Goal: Task Accomplishment & Management: Complete application form

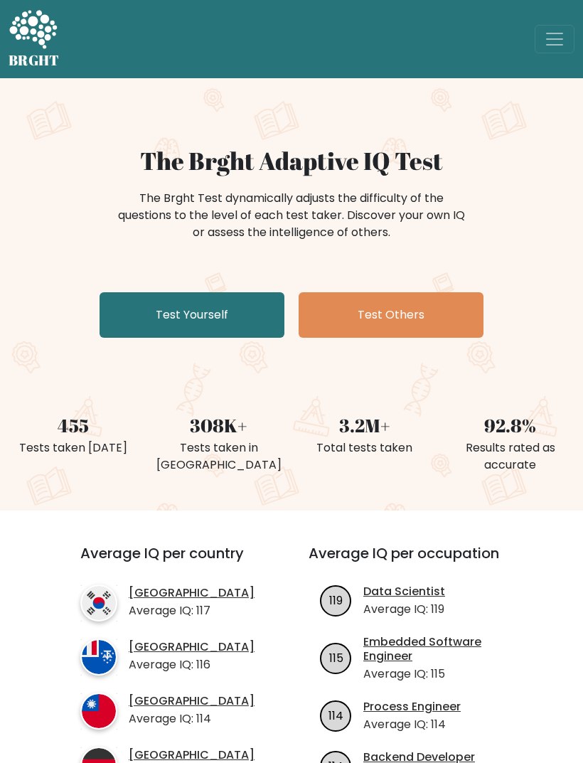
click at [235, 303] on link "Test Yourself" at bounding box center [192, 315] width 185 height 46
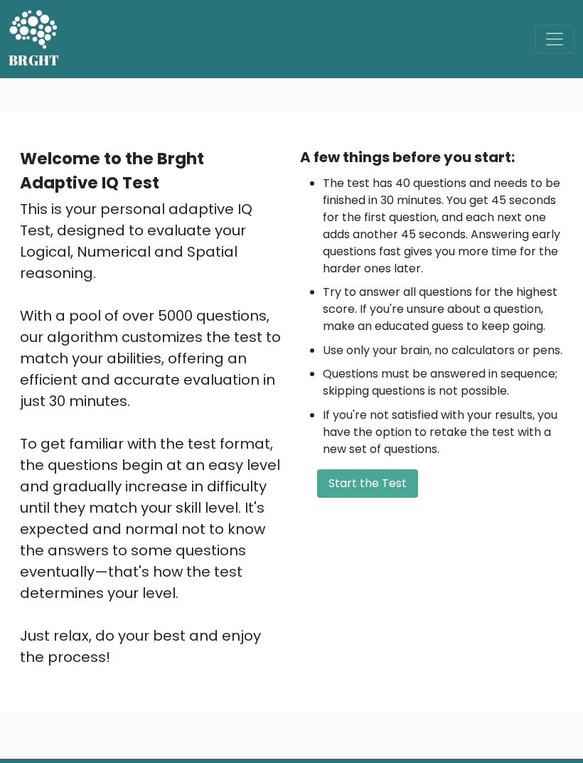
click at [384, 498] on button "Start the Test" at bounding box center [367, 484] width 101 height 28
click at [385, 498] on button "Start the Test" at bounding box center [367, 484] width 101 height 28
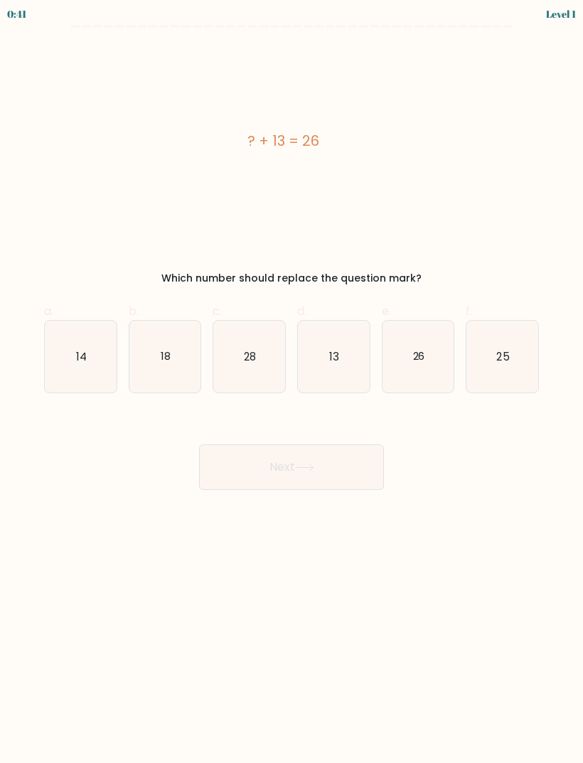
click at [356, 351] on icon "13" at bounding box center [334, 357] width 72 height 72
click at [292, 382] on input "d. 13" at bounding box center [292, 386] width 1 height 9
radio input "true"
click at [325, 455] on button "Next" at bounding box center [291, 468] width 185 height 46
click at [350, 469] on button "Next" at bounding box center [291, 468] width 185 height 46
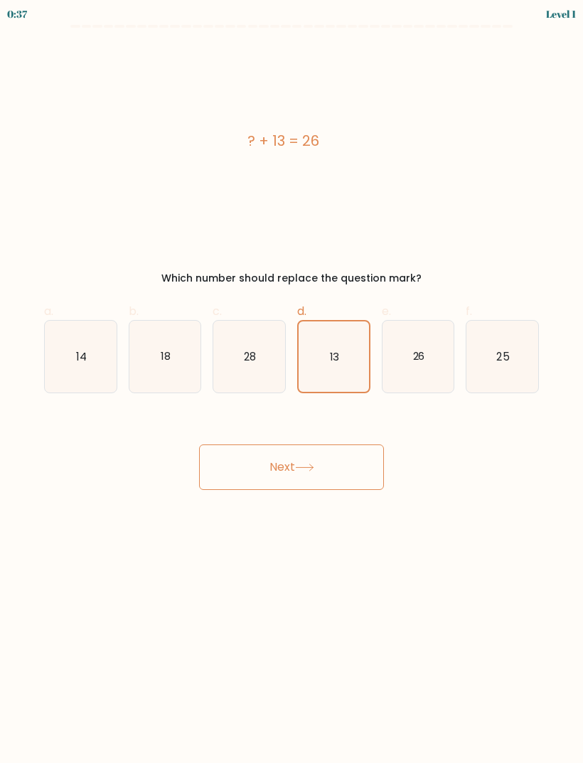
click at [296, 462] on button "Next" at bounding box center [291, 468] width 185 height 46
click at [307, 462] on button "Next" at bounding box center [291, 468] width 185 height 46
click at [339, 361] on text "13" at bounding box center [334, 356] width 9 height 14
click at [292, 382] on input "d. 13" at bounding box center [292, 386] width 1 height 9
click at [434, 362] on icon "26" at bounding box center [419, 357] width 72 height 72
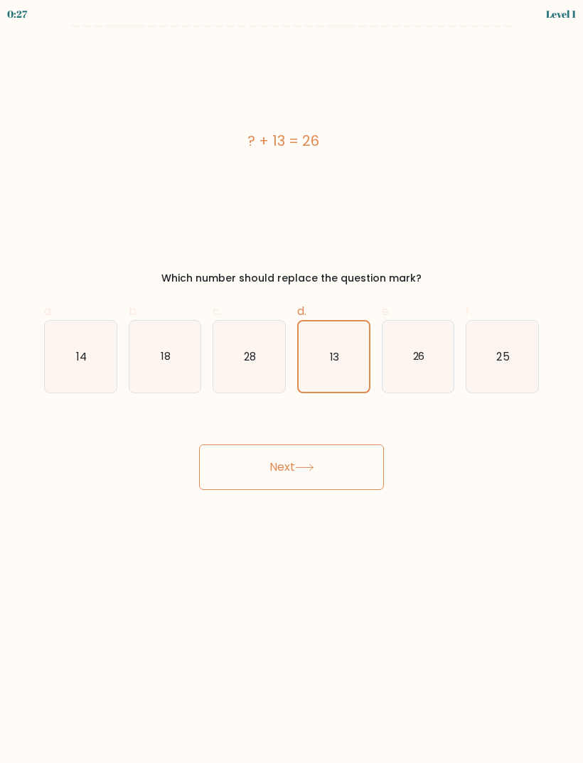
click at [292, 382] on input "e. 26" at bounding box center [292, 386] width 1 height 9
radio input "true"
click at [344, 348] on icon "13" at bounding box center [334, 357] width 72 height 72
click at [292, 382] on input "d. 13" at bounding box center [292, 386] width 1 height 9
radio input "true"
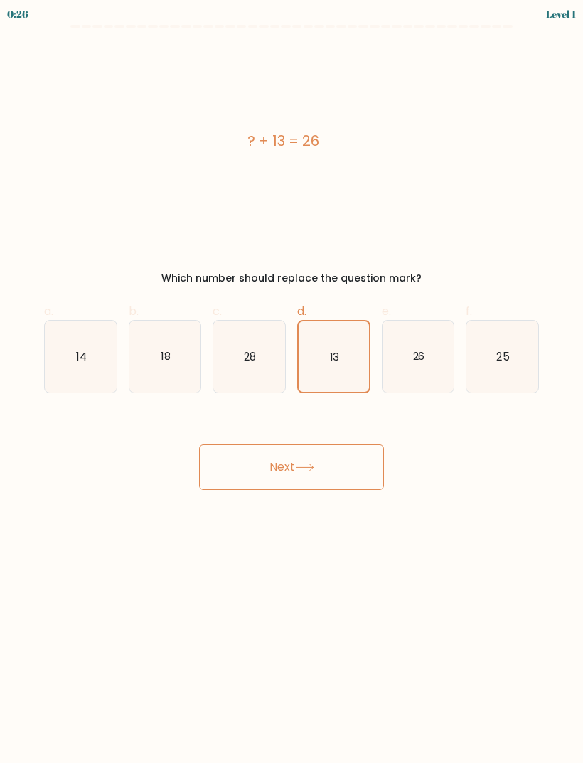
click at [316, 460] on button "Next" at bounding box center [291, 468] width 185 height 46
click at [314, 351] on icon "13" at bounding box center [334, 357] width 70 height 70
click at [292, 382] on input "d. 13" at bounding box center [292, 386] width 1 height 9
click at [322, 352] on icon "13" at bounding box center [334, 357] width 70 height 70
click at [292, 382] on input "d. 13" at bounding box center [292, 386] width 1 height 9
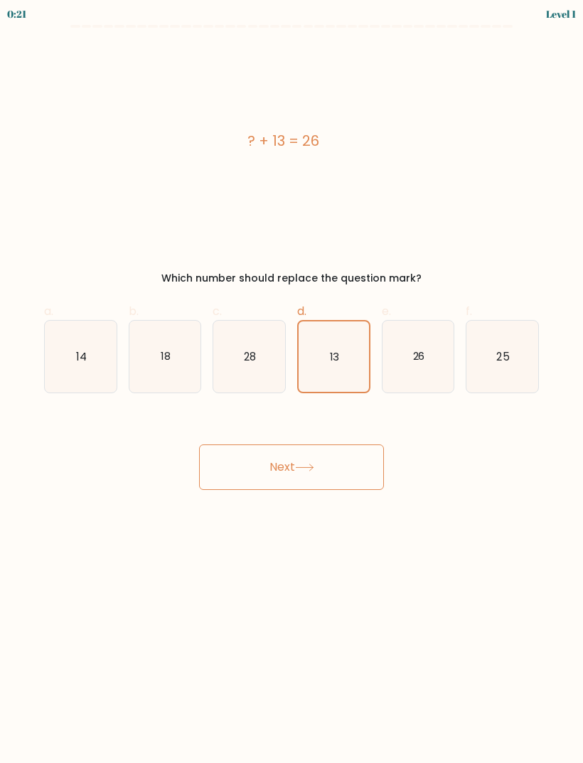
click at [322, 351] on icon "13" at bounding box center [334, 357] width 70 height 70
click at [292, 382] on input "d. 13" at bounding box center [292, 386] width 1 height 9
click at [329, 344] on icon "13" at bounding box center [334, 357] width 70 height 70
click at [292, 382] on input "d. 13" at bounding box center [292, 386] width 1 height 9
click at [311, 460] on button "Next" at bounding box center [291, 468] width 185 height 46
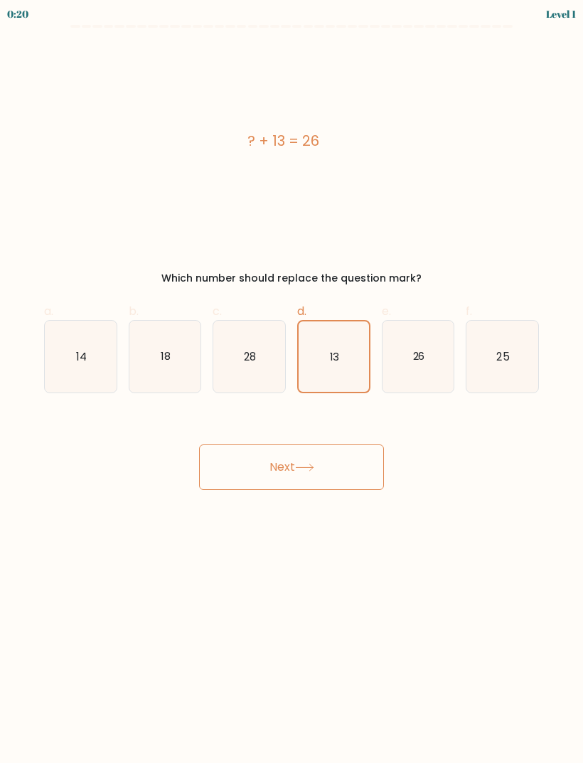
click at [313, 462] on button "Next" at bounding box center [291, 468] width 185 height 46
click at [407, 457] on div "Next" at bounding box center [292, 451] width 512 height 80
click at [432, 472] on div "Next" at bounding box center [292, 451] width 512 height 80
click at [430, 344] on icon "26" at bounding box center [419, 357] width 72 height 72
click at [292, 382] on input "e. 26" at bounding box center [292, 386] width 1 height 9
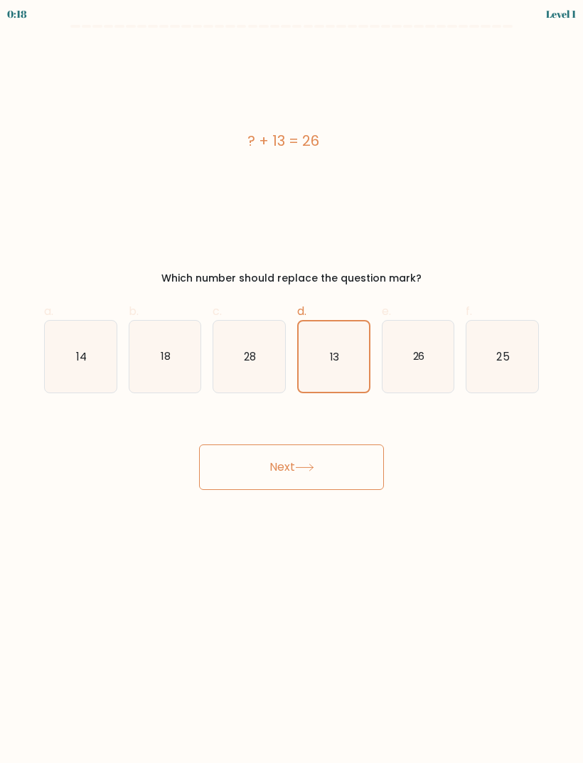
radio input "true"
click at [514, 342] on icon "25" at bounding box center [503, 357] width 72 height 72
click at [292, 382] on input "f. 25" at bounding box center [292, 386] width 1 height 9
radio input "true"
click at [332, 334] on icon "13" at bounding box center [334, 357] width 72 height 72
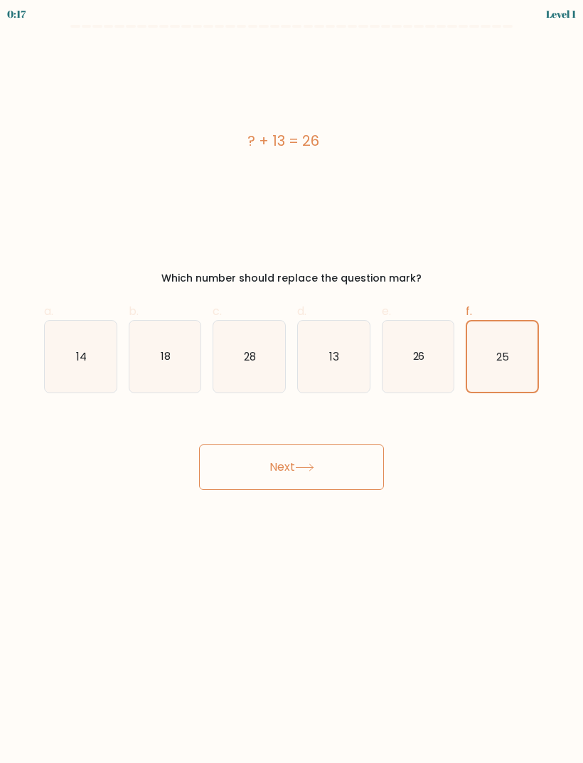
click at [292, 382] on input "d. 13" at bounding box center [292, 386] width 1 height 9
radio input "true"
click at [344, 456] on button "Next" at bounding box center [291, 468] width 185 height 46
click at [254, 342] on icon "28" at bounding box center [249, 357] width 72 height 72
click at [292, 382] on input "c. 28" at bounding box center [292, 386] width 1 height 9
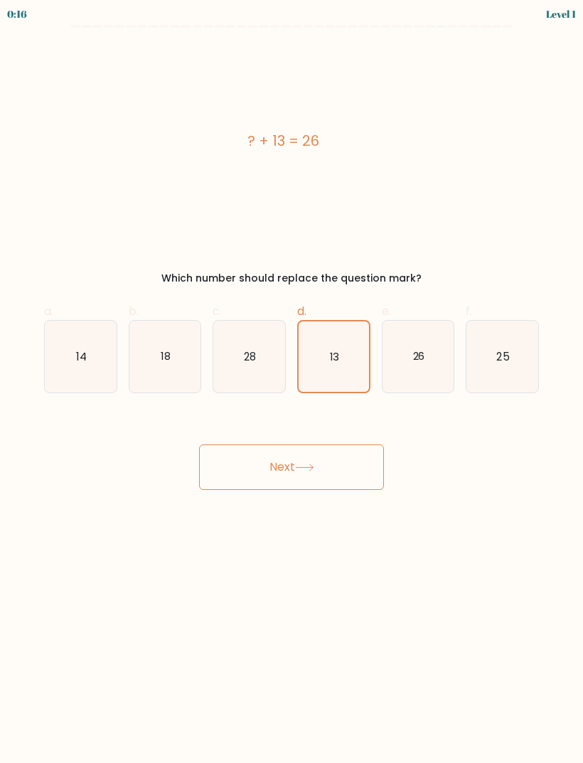
radio input "true"
click at [319, 473] on button "Next" at bounding box center [291, 468] width 185 height 46
click at [336, 350] on text "13" at bounding box center [334, 356] width 10 height 15
click at [292, 382] on input "d. 13" at bounding box center [292, 386] width 1 height 9
radio input "true"
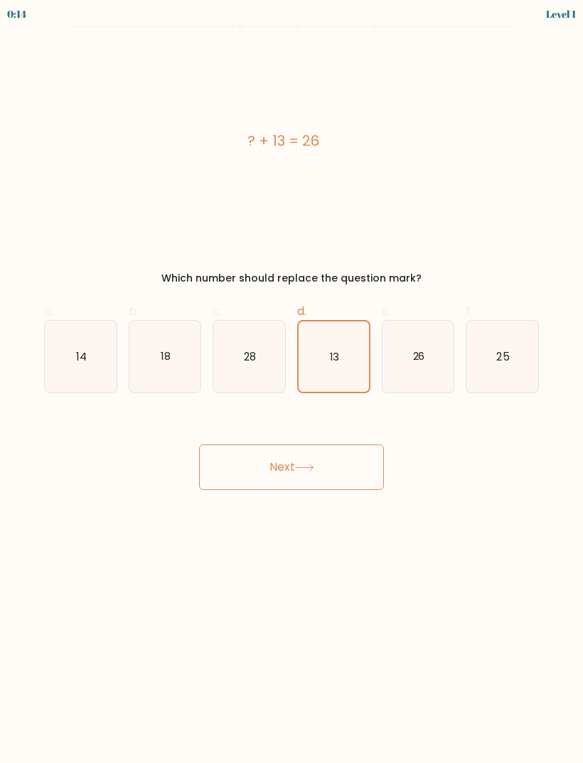
click at [331, 470] on button "Next" at bounding box center [291, 468] width 185 height 46
click at [324, 467] on button "Next" at bounding box center [291, 468] width 185 height 46
click at [324, 466] on button "Next" at bounding box center [291, 468] width 185 height 46
click at [322, 465] on button "Next" at bounding box center [291, 468] width 185 height 46
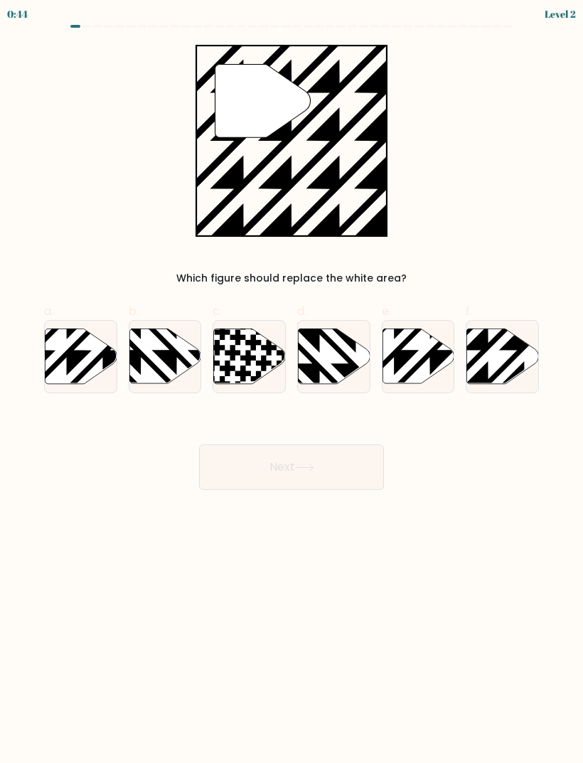
click at [488, 358] on icon at bounding box center [503, 356] width 72 height 55
click at [292, 382] on input "f." at bounding box center [292, 386] width 1 height 9
radio input "true"
click at [339, 462] on button "Next" at bounding box center [291, 468] width 185 height 46
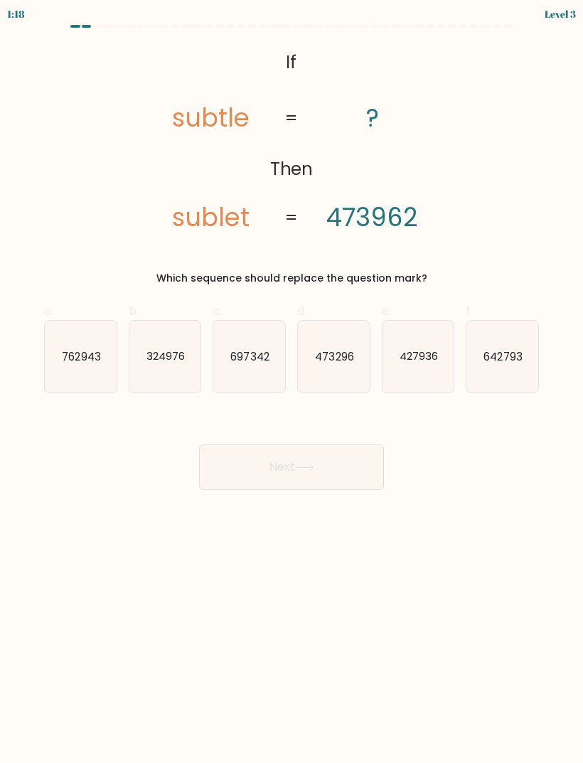
click at [238, 331] on icon "697342" at bounding box center [249, 357] width 72 height 72
click at [292, 382] on input "c. 697342" at bounding box center [292, 386] width 1 height 9
radio input "true"
click at [331, 465] on button "Next" at bounding box center [291, 468] width 185 height 46
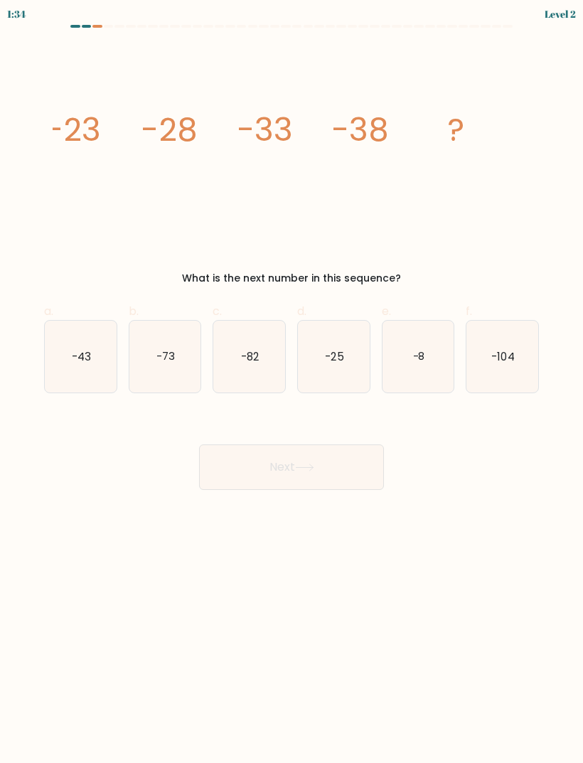
click at [72, 374] on icon "-43" at bounding box center [81, 357] width 72 height 72
click at [292, 382] on input "a. -43" at bounding box center [292, 386] width 1 height 9
radio input "true"
click at [332, 465] on button "Next" at bounding box center [291, 468] width 185 height 46
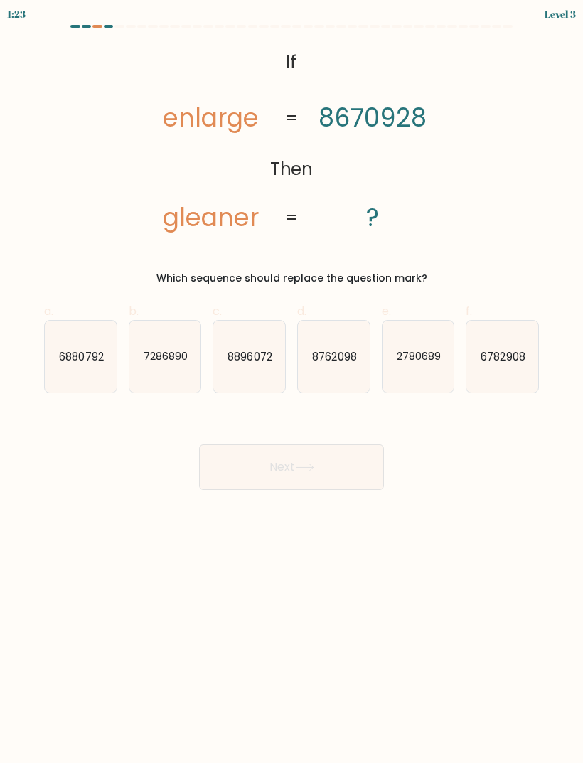
click at [428, 359] on text "2780689" at bounding box center [419, 356] width 44 height 15
click at [292, 382] on input "e. 2780689" at bounding box center [292, 386] width 1 height 9
radio input "true"
click at [324, 478] on button "Next" at bounding box center [291, 468] width 185 height 46
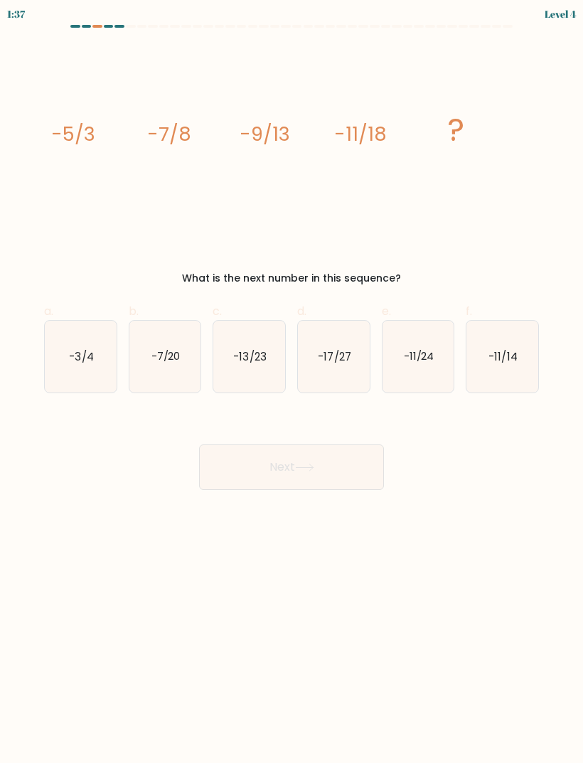
click at [215, 374] on icon "-13/23" at bounding box center [249, 357] width 72 height 72
click at [292, 382] on input "c. -13/23" at bounding box center [292, 386] width 1 height 9
radio input "true"
click at [359, 463] on button "Next" at bounding box center [291, 468] width 185 height 46
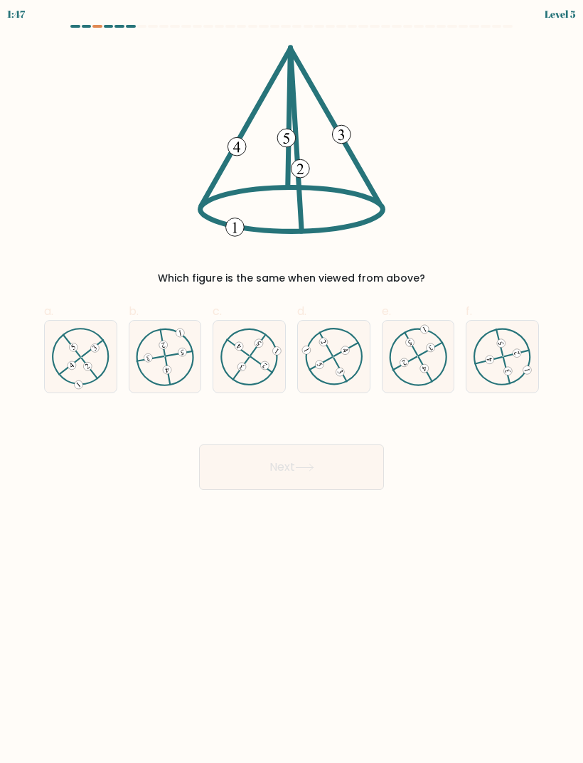
click at [73, 375] on icon at bounding box center [81, 357] width 58 height 58
click at [292, 382] on input "a." at bounding box center [292, 386] width 1 height 9
radio input "true"
click at [314, 488] on button "Next" at bounding box center [291, 468] width 185 height 46
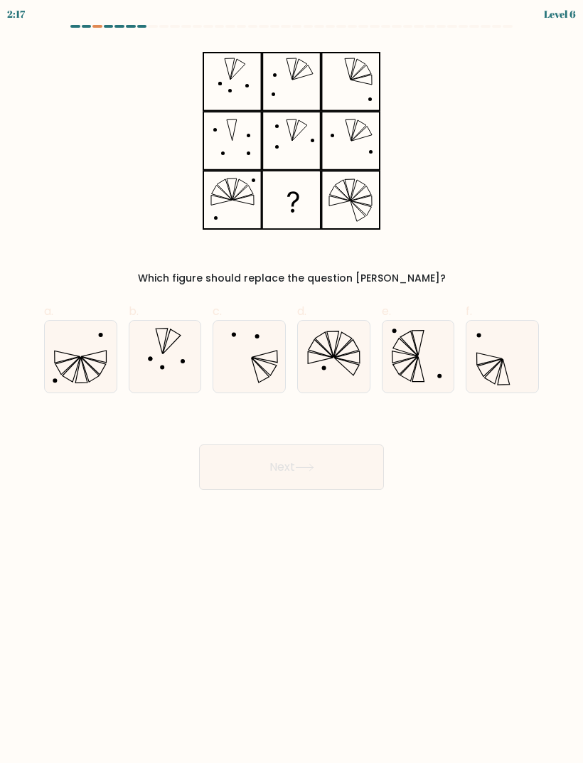
click at [450, 353] on icon at bounding box center [419, 357] width 72 height 72
click at [292, 382] on input "e." at bounding box center [292, 386] width 1 height 9
radio input "true"
click at [362, 455] on button "Next" at bounding box center [291, 468] width 185 height 46
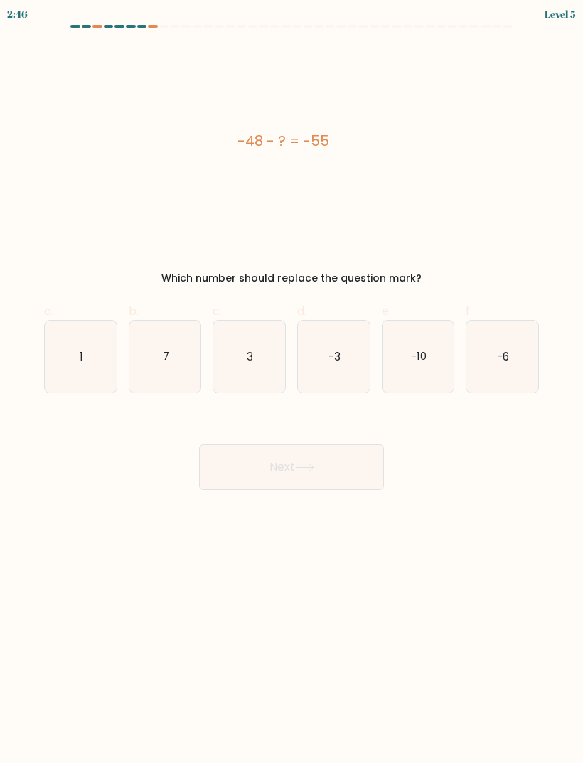
click at [186, 349] on icon "7" at bounding box center [165, 357] width 72 height 72
click at [292, 382] on input "b. 7" at bounding box center [292, 386] width 1 height 9
radio input "true"
click at [333, 467] on button "Next" at bounding box center [291, 468] width 185 height 46
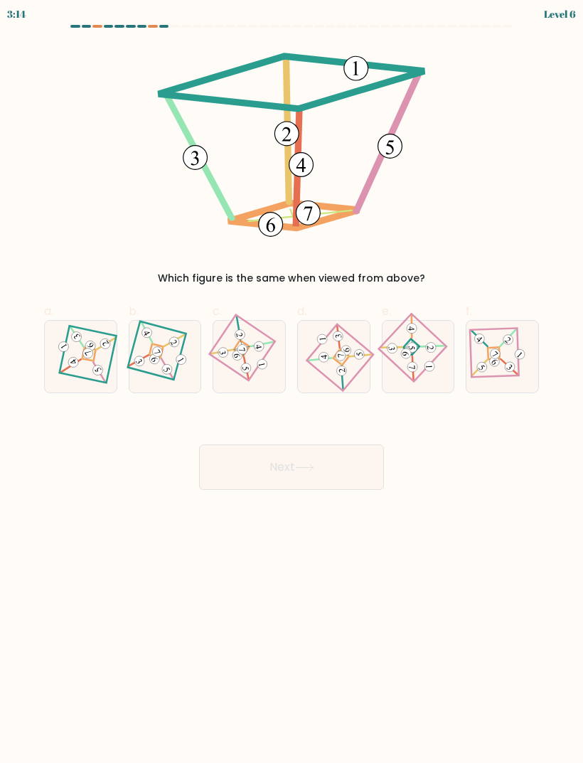
click at [68, 351] on icon at bounding box center [80, 357] width 50 height 58
click at [292, 382] on input "a." at bounding box center [292, 386] width 1 height 9
radio input "true"
click at [314, 474] on button "Next" at bounding box center [291, 468] width 185 height 46
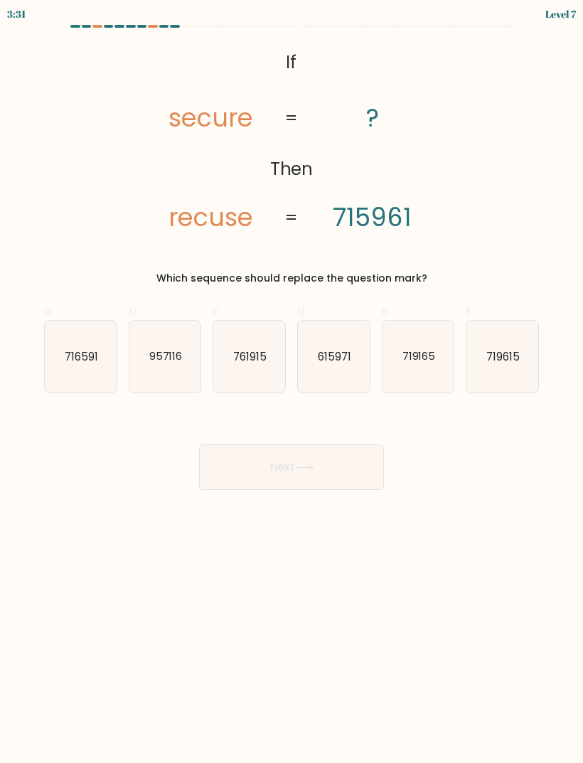
click at [346, 361] on text "615971" at bounding box center [334, 356] width 33 height 15
click at [292, 382] on input "d. 615971" at bounding box center [292, 386] width 1 height 9
radio input "true"
click at [348, 466] on button "Next" at bounding box center [291, 468] width 185 height 46
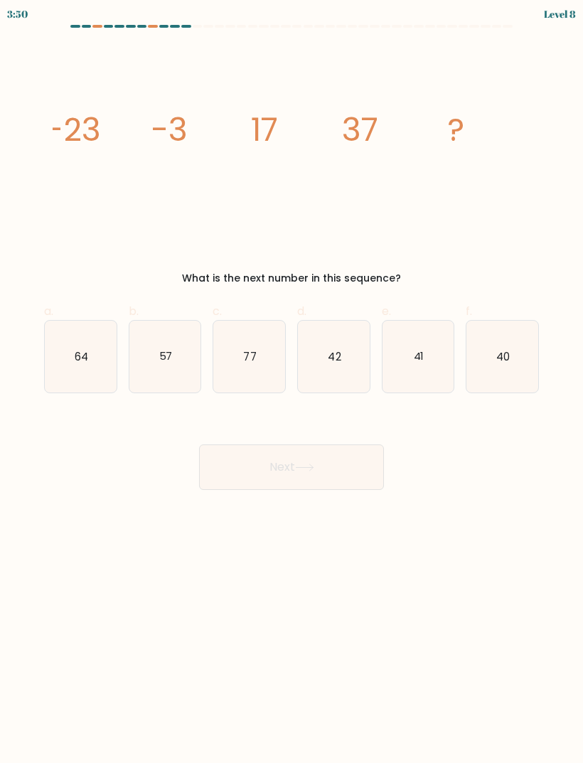
click at [263, 360] on icon "77" at bounding box center [249, 357] width 72 height 72
click at [292, 382] on input "c. 77" at bounding box center [292, 386] width 1 height 9
radio input "true"
click at [342, 463] on button "Next" at bounding box center [291, 468] width 185 height 46
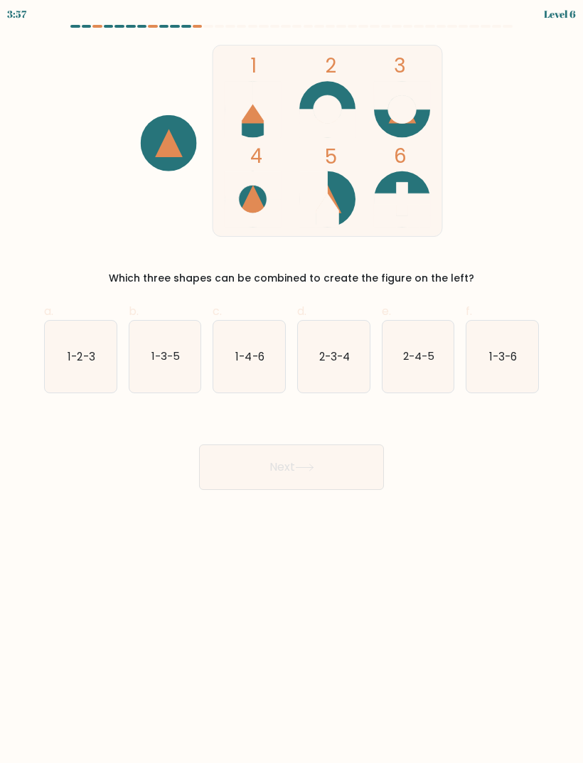
click at [80, 356] on text "1-2-3" at bounding box center [81, 356] width 27 height 15
click at [292, 382] on input "a. 1-2-3" at bounding box center [292, 386] width 1 height 9
radio input "true"
click at [240, 460] on button "Next" at bounding box center [291, 468] width 185 height 46
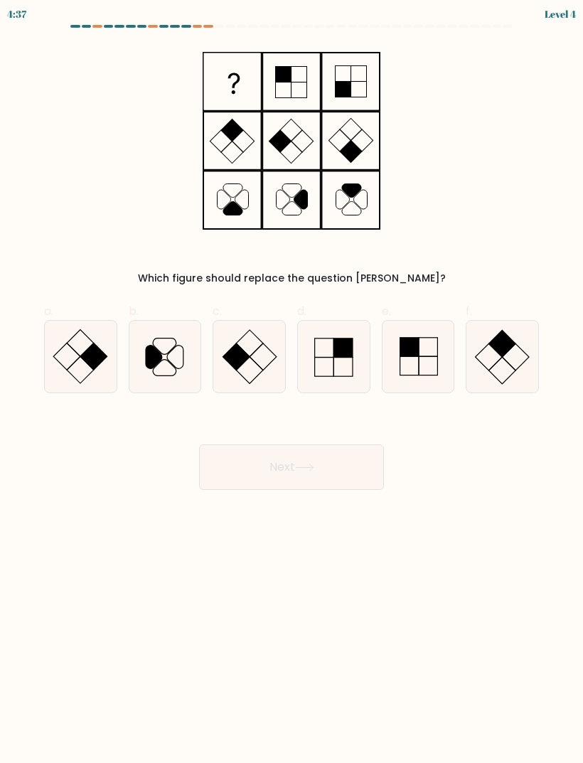
click at [241, 348] on rect at bounding box center [249, 343] width 27 height 27
click at [292, 382] on input "c." at bounding box center [292, 386] width 1 height 9
radio input "true"
click at [236, 465] on button "Next" at bounding box center [291, 468] width 185 height 46
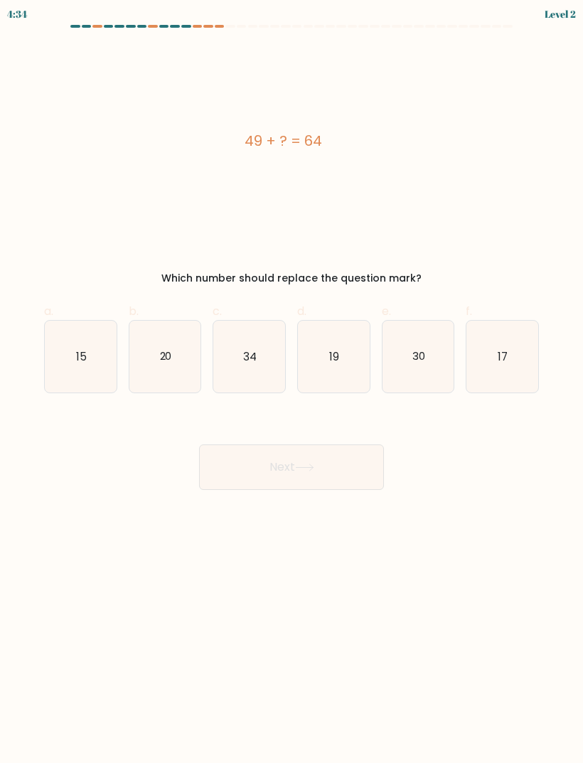
click at [71, 344] on icon "15" at bounding box center [81, 357] width 72 height 72
click at [292, 382] on input "a. 15" at bounding box center [292, 386] width 1 height 9
radio input "true"
click at [329, 481] on button "Next" at bounding box center [291, 468] width 185 height 46
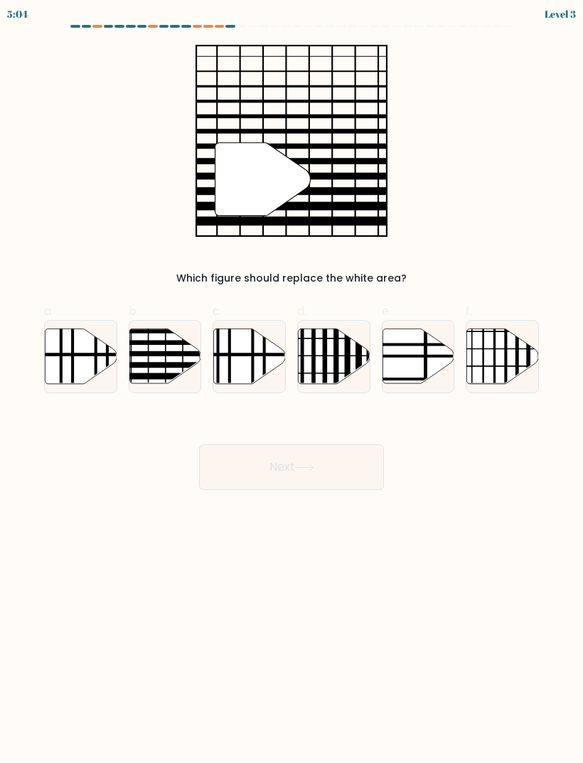
click at [157, 346] on icon at bounding box center [165, 356] width 72 height 55
click at [292, 382] on input "b." at bounding box center [292, 386] width 1 height 9
radio input "true"
click at [263, 489] on button "Next" at bounding box center [291, 468] width 185 height 46
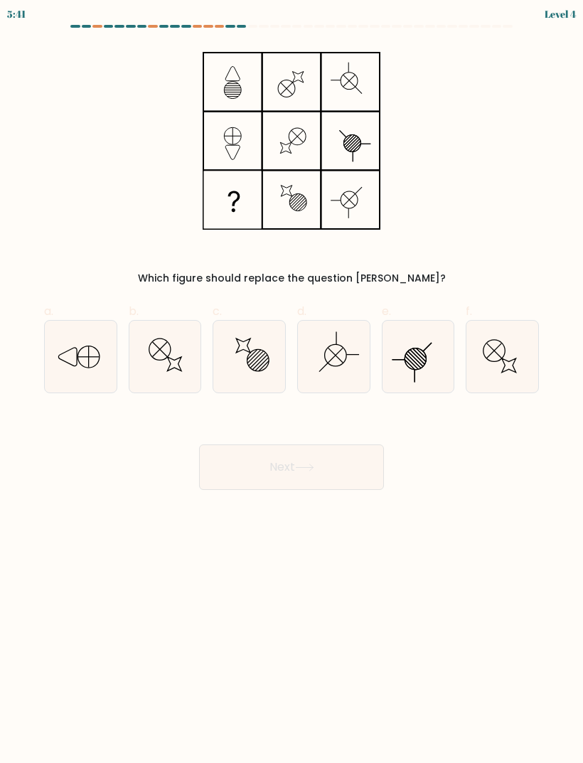
click at [250, 342] on icon at bounding box center [249, 357] width 72 height 72
click at [292, 382] on input "c." at bounding box center [292, 386] width 1 height 9
radio input "true"
click at [261, 477] on button "Next" at bounding box center [291, 468] width 185 height 46
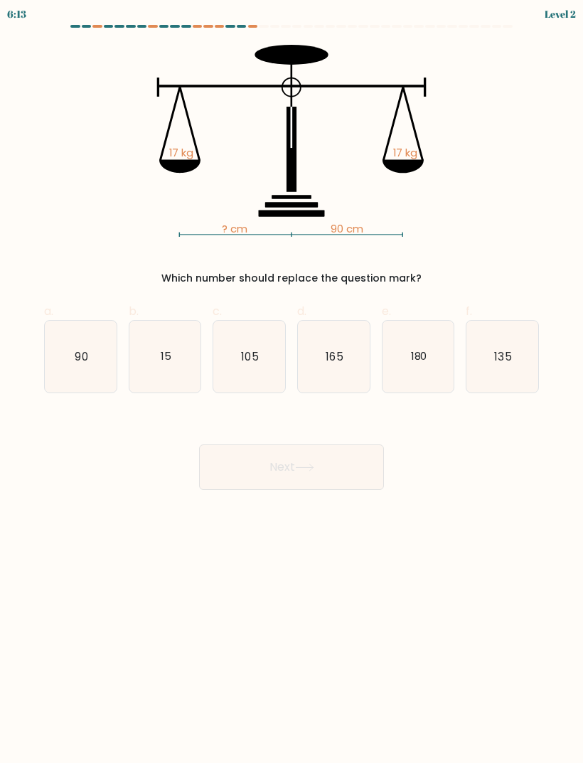
click at [91, 344] on icon "90" at bounding box center [81, 357] width 72 height 72
click at [292, 382] on input "a. 90" at bounding box center [292, 386] width 1 height 9
radio input "true"
click at [334, 466] on button "Next" at bounding box center [291, 468] width 185 height 46
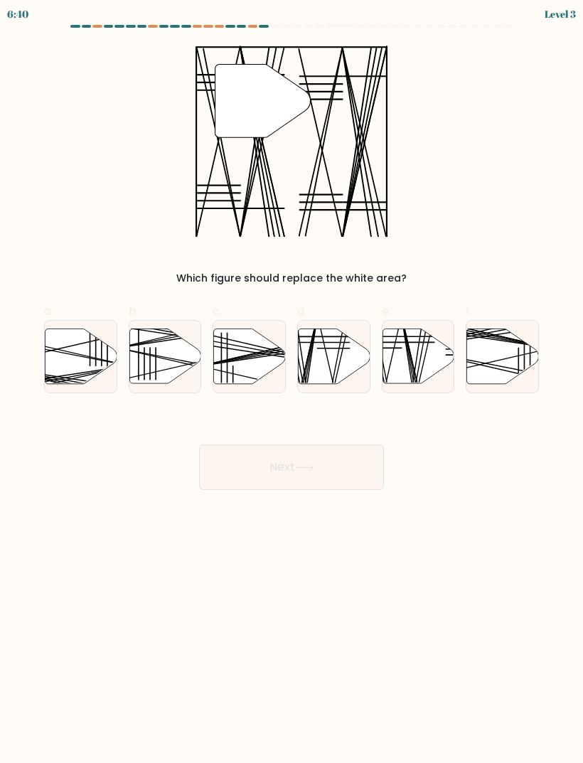
click at [404, 362] on icon at bounding box center [419, 356] width 72 height 55
click at [292, 382] on input "e." at bounding box center [292, 386] width 1 height 9
radio input "true"
click at [350, 472] on button "Next" at bounding box center [291, 468] width 185 height 46
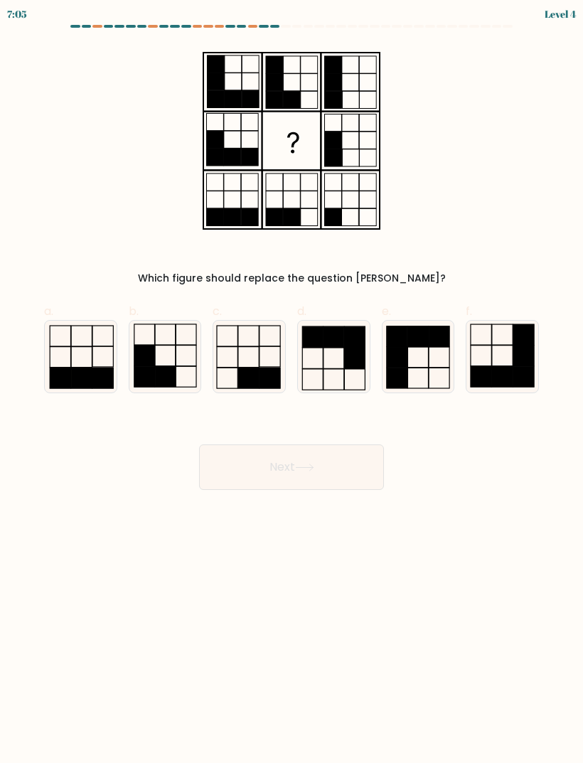
click at [245, 354] on icon at bounding box center [249, 357] width 72 height 72
click at [292, 382] on input "c." at bounding box center [292, 386] width 1 height 9
radio input "true"
click at [331, 472] on button "Next" at bounding box center [291, 468] width 185 height 46
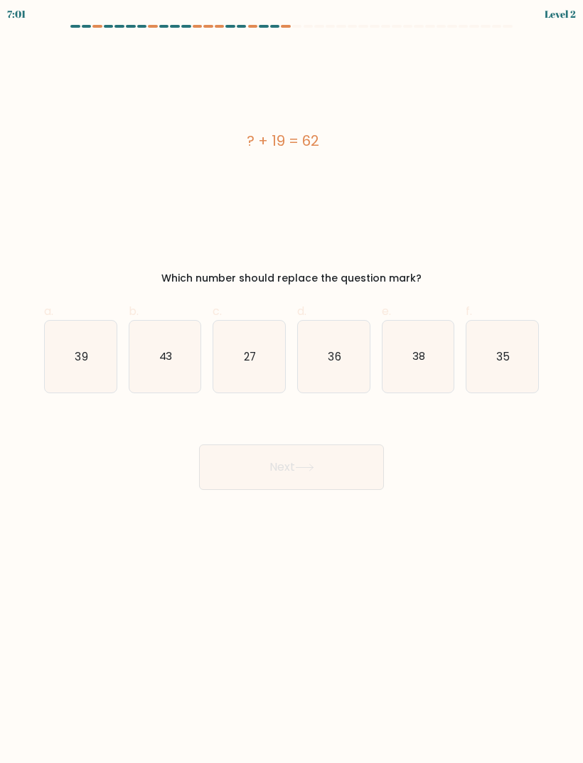
click at [153, 346] on icon "43" at bounding box center [165, 357] width 72 height 72
click at [292, 382] on input "b. 43" at bounding box center [292, 386] width 1 height 9
radio input "true"
click at [297, 477] on button "Next" at bounding box center [291, 468] width 185 height 46
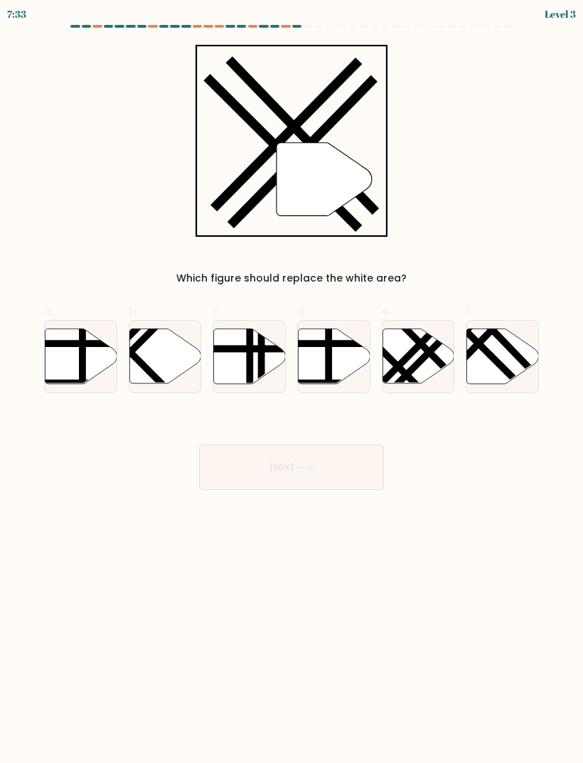
click at [501, 344] on icon at bounding box center [503, 356] width 72 height 55
click at [292, 382] on input "f." at bounding box center [292, 386] width 1 height 9
radio input "true"
click at [374, 453] on button "Next" at bounding box center [291, 468] width 185 height 46
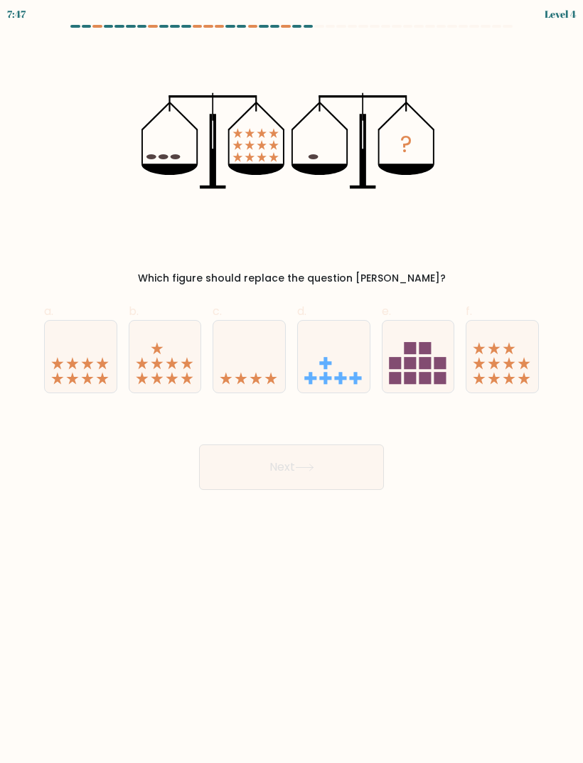
click at [262, 366] on icon at bounding box center [249, 356] width 72 height 59
click at [292, 382] on input "c." at bounding box center [292, 386] width 1 height 9
radio input "true"
click at [302, 487] on button "Next" at bounding box center [291, 468] width 185 height 46
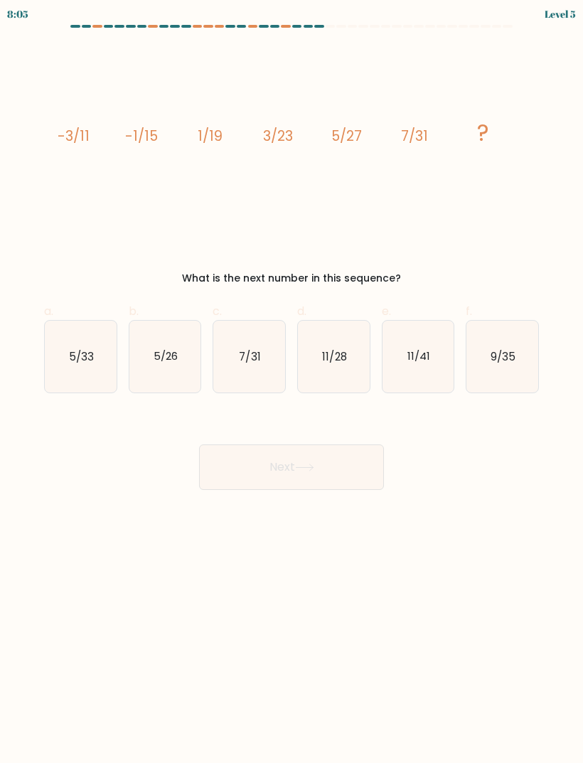
click at [518, 349] on icon "9/35" at bounding box center [503, 357] width 72 height 72
click at [292, 382] on input "f. 9/35" at bounding box center [292, 386] width 1 height 9
radio input "true"
click at [344, 471] on button "Next" at bounding box center [291, 468] width 185 height 46
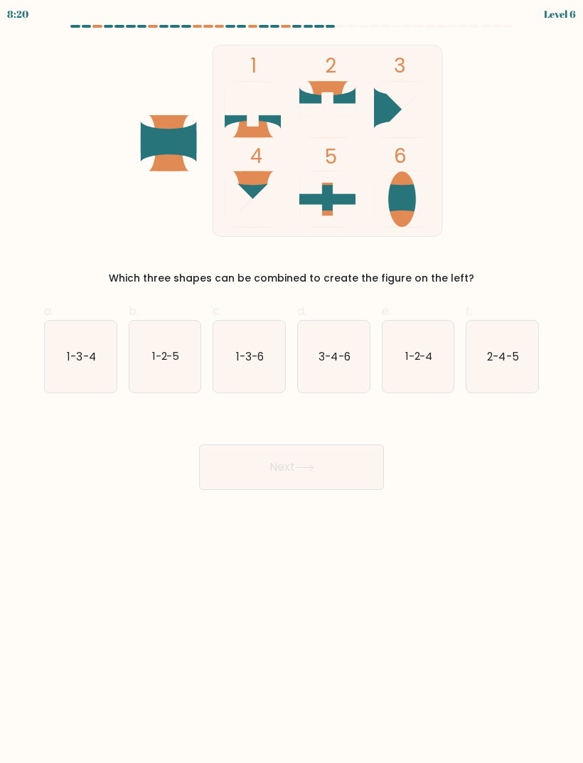
click at [167, 372] on icon "1-2-5" at bounding box center [165, 357] width 72 height 72
click at [292, 382] on input "b. 1-2-5" at bounding box center [292, 386] width 1 height 9
radio input "true"
click at [290, 467] on button "Next" at bounding box center [291, 468] width 185 height 46
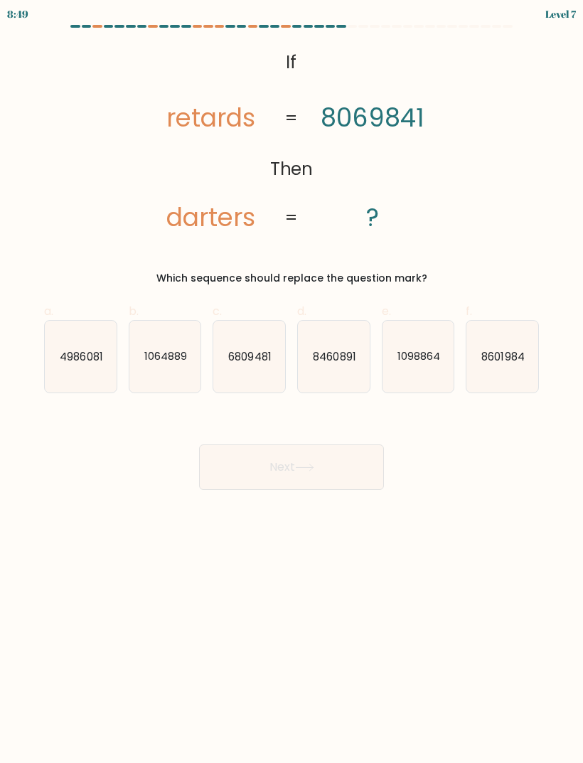
click at [73, 354] on text "4986081" at bounding box center [81, 356] width 43 height 15
click at [292, 382] on input "a. 4986081" at bounding box center [292, 386] width 1 height 9
radio input "true"
click at [324, 470] on button "Next" at bounding box center [291, 468] width 185 height 46
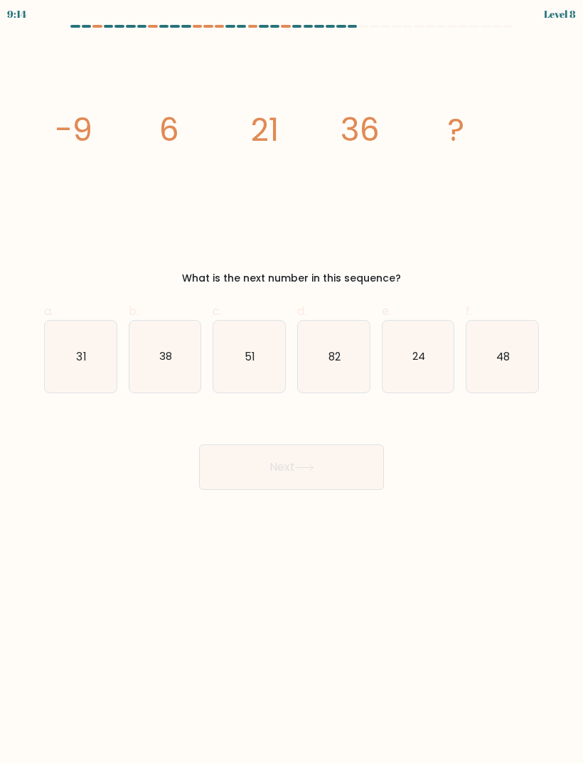
click at [513, 355] on icon "48" at bounding box center [503, 357] width 72 height 72
click at [292, 382] on input "f. 48" at bounding box center [292, 386] width 1 height 9
radio input "true"
click at [370, 456] on button "Next" at bounding box center [291, 468] width 185 height 46
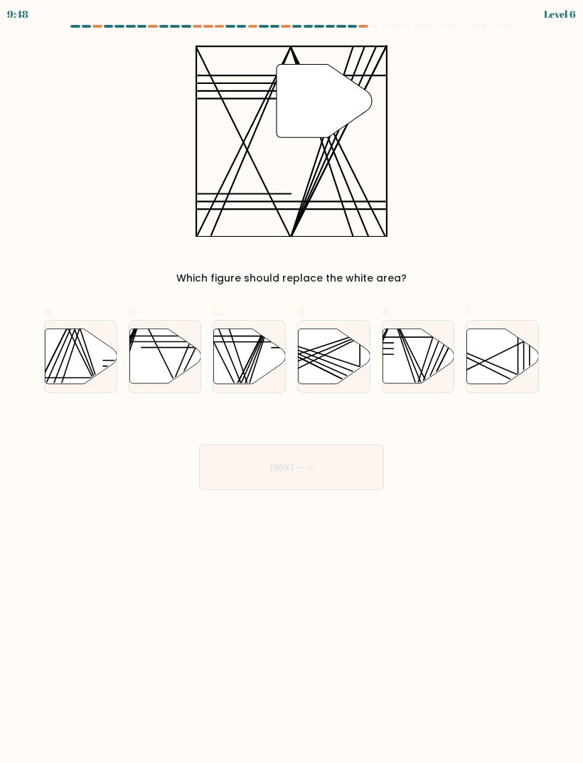
click at [427, 355] on line at bounding box center [416, 387] width 47 height 143
click at [292, 382] on input "e." at bounding box center [292, 386] width 1 height 9
radio input "true"
click at [356, 450] on button "Next" at bounding box center [291, 468] width 185 height 46
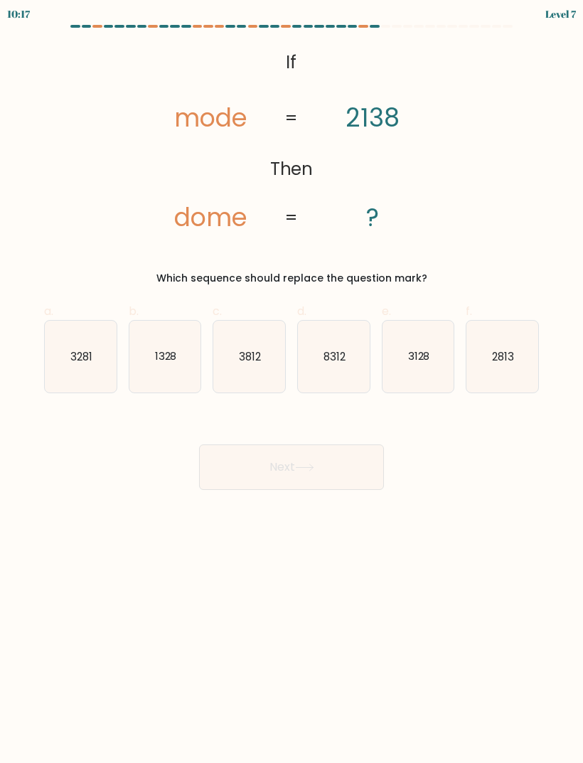
click at [428, 350] on text "3128" at bounding box center [419, 356] width 22 height 15
click at [292, 382] on input "e. 3128" at bounding box center [292, 386] width 1 height 9
radio input "true"
click at [348, 470] on button "Next" at bounding box center [291, 468] width 185 height 46
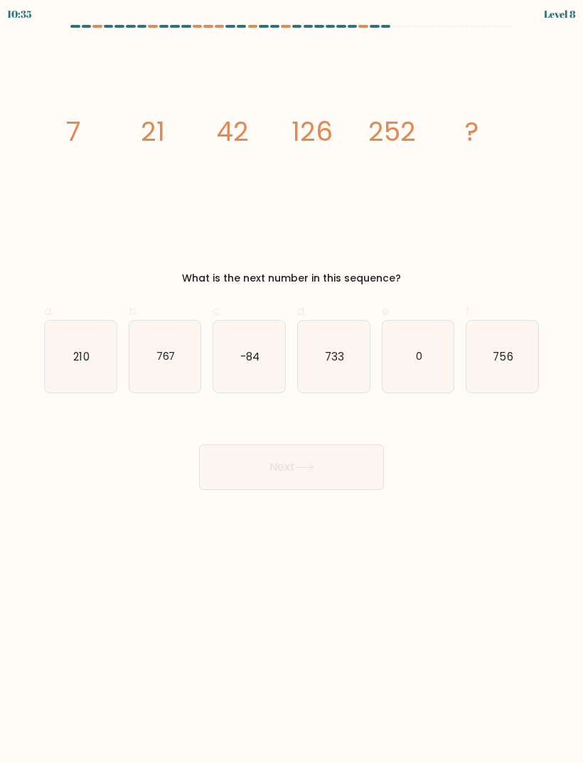
click at [510, 354] on text "756" at bounding box center [504, 356] width 20 height 15
click at [292, 382] on input "f. 756" at bounding box center [292, 386] width 1 height 9
radio input "true"
click at [361, 468] on button "Next" at bounding box center [291, 468] width 185 height 46
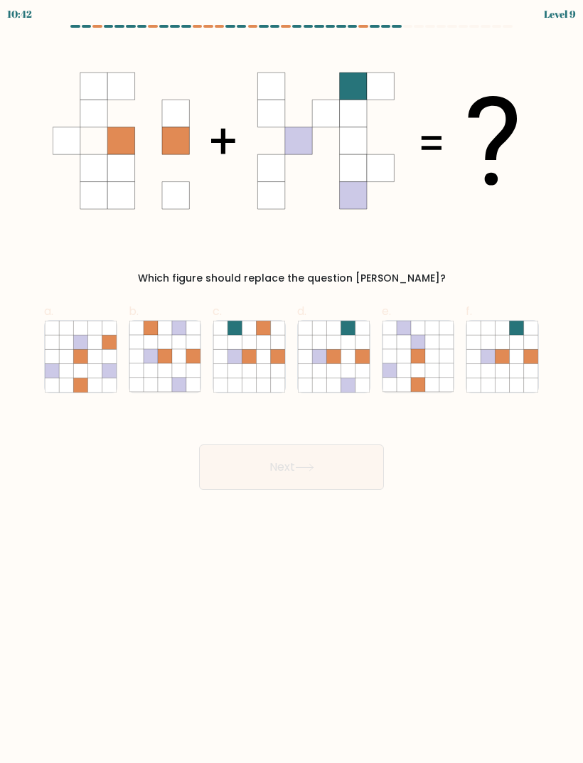
click at [337, 365] on icon at bounding box center [334, 371] width 14 height 14
click at [292, 382] on input "d." at bounding box center [292, 386] width 1 height 9
radio input "true"
click at [357, 480] on button "Next" at bounding box center [291, 468] width 185 height 46
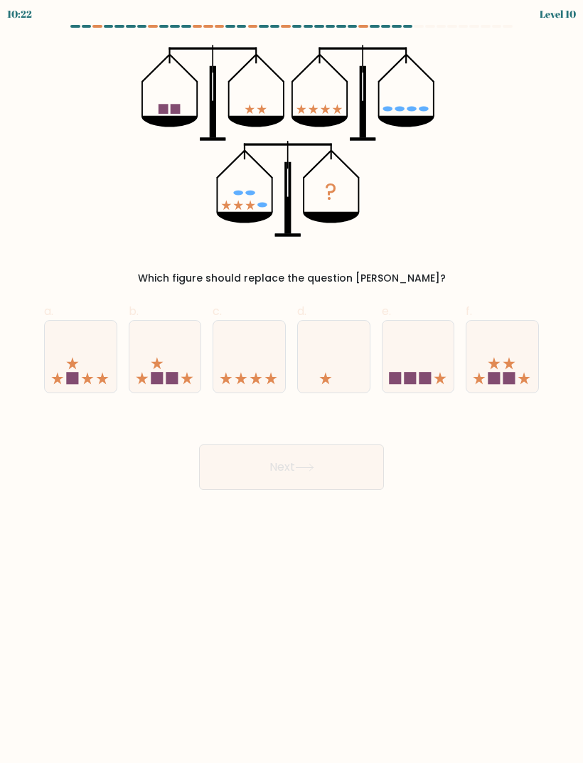
click at [184, 344] on icon at bounding box center [165, 356] width 72 height 59
click at [292, 382] on input "b." at bounding box center [292, 386] width 1 height 9
radio input "true"
click at [360, 451] on button "Next" at bounding box center [291, 468] width 185 height 46
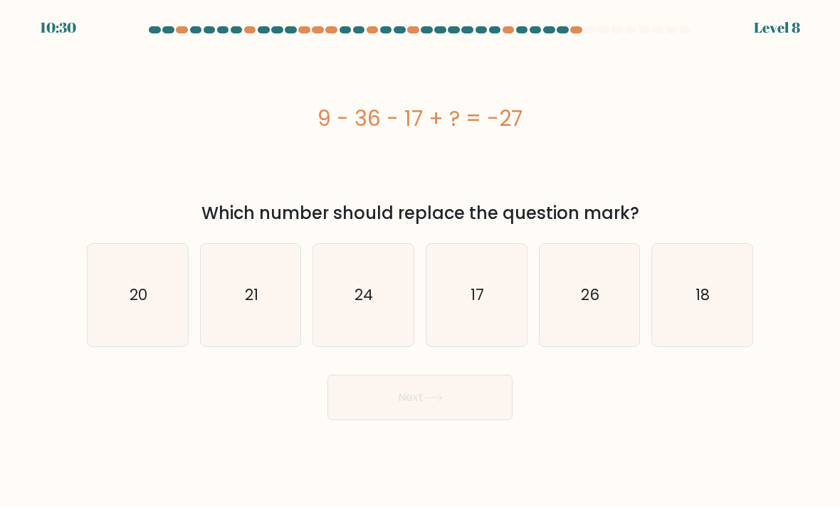
click at [382, 332] on icon "24" at bounding box center [363, 295] width 100 height 100
click at [420, 261] on input "c. 24" at bounding box center [420, 257] width 1 height 7
radio input "true"
click at [428, 404] on button "Next" at bounding box center [419, 398] width 185 height 46
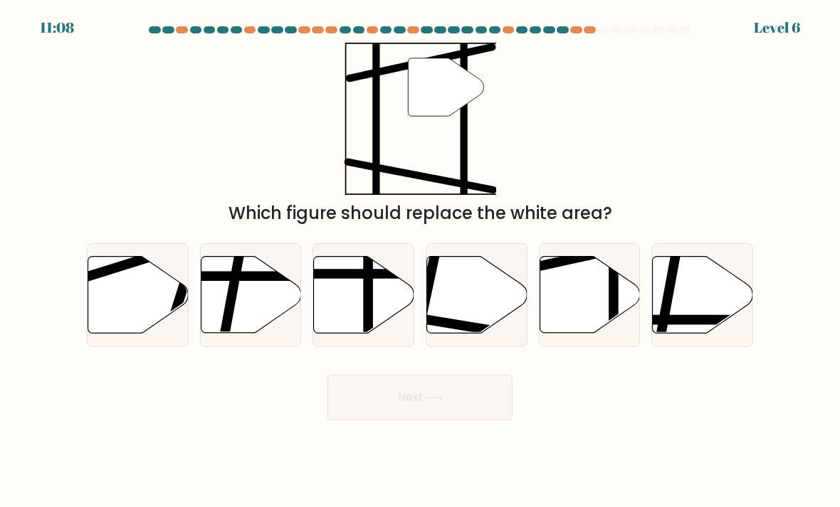
click at [567, 295] on icon at bounding box center [589, 295] width 100 height 77
click at [420, 261] on input "e." at bounding box center [420, 257] width 1 height 7
radio input "true"
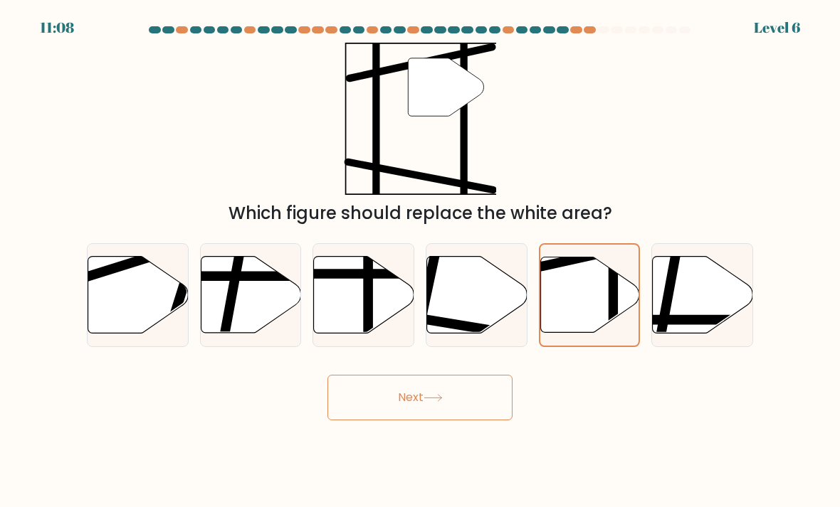
click at [475, 413] on button "Next" at bounding box center [419, 398] width 185 height 46
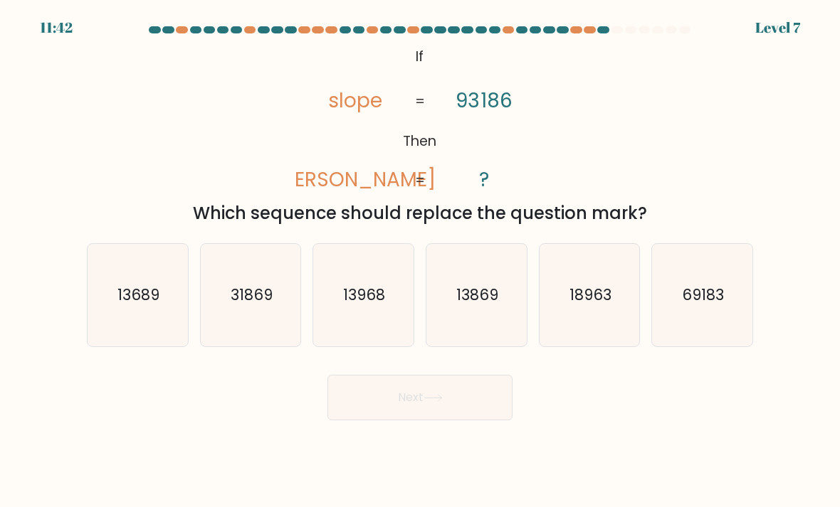
click at [243, 323] on icon "31869" at bounding box center [251, 295] width 100 height 100
click at [420, 261] on input "b. 31869" at bounding box center [420, 257] width 1 height 7
radio input "true"
click at [457, 420] on button "Next" at bounding box center [419, 398] width 185 height 46
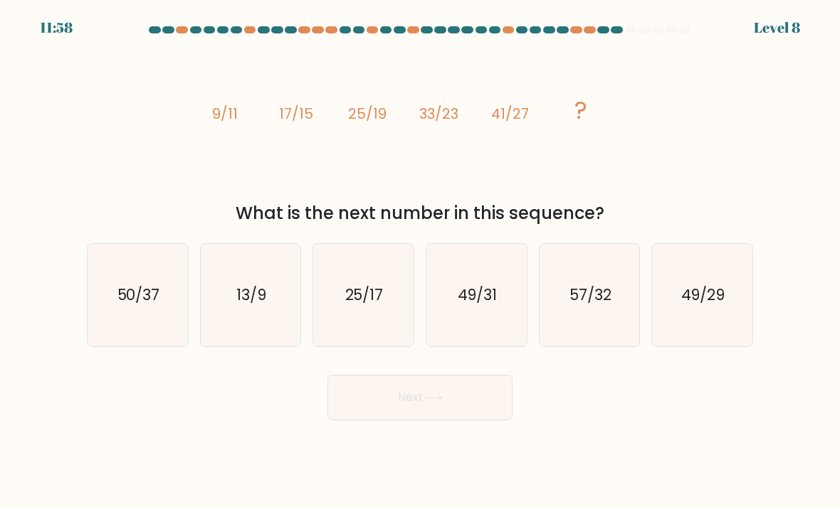
click at [583, 300] on icon "49/29" at bounding box center [702, 295] width 100 height 100
click at [420, 261] on input "f. 49/29" at bounding box center [420, 257] width 1 height 7
radio input "true"
click at [395, 418] on button "Next" at bounding box center [419, 398] width 185 height 46
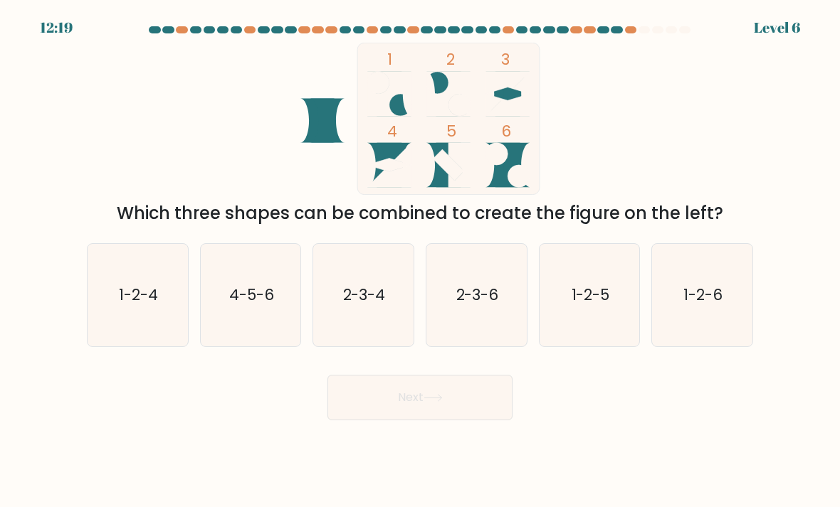
click at [583, 327] on icon "1-2-6" at bounding box center [702, 295] width 100 height 100
click at [420, 261] on input "f. 1-2-6" at bounding box center [420, 257] width 1 height 7
radio input "true"
click at [438, 401] on button "Next" at bounding box center [419, 398] width 185 height 46
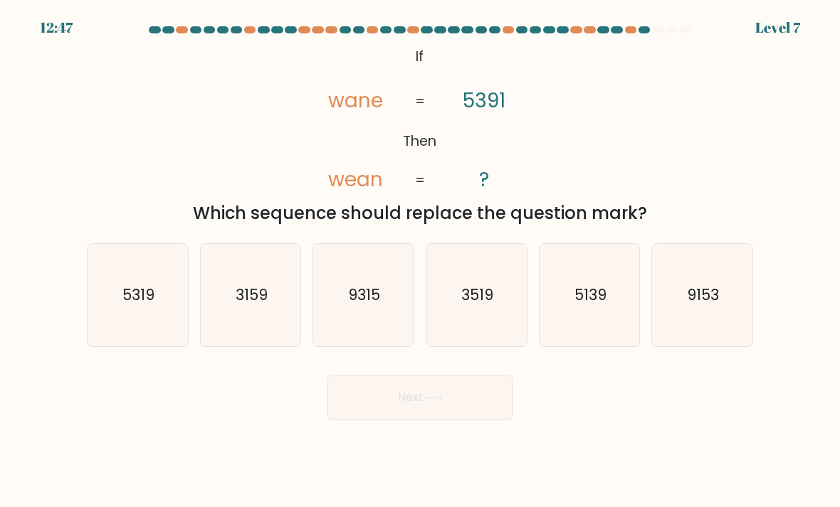
click at [583, 305] on text "5139" at bounding box center [590, 295] width 32 height 21
click at [420, 261] on input "e. 5139" at bounding box center [420, 257] width 1 height 7
radio input "true"
click at [472, 420] on button "Next" at bounding box center [419, 398] width 185 height 46
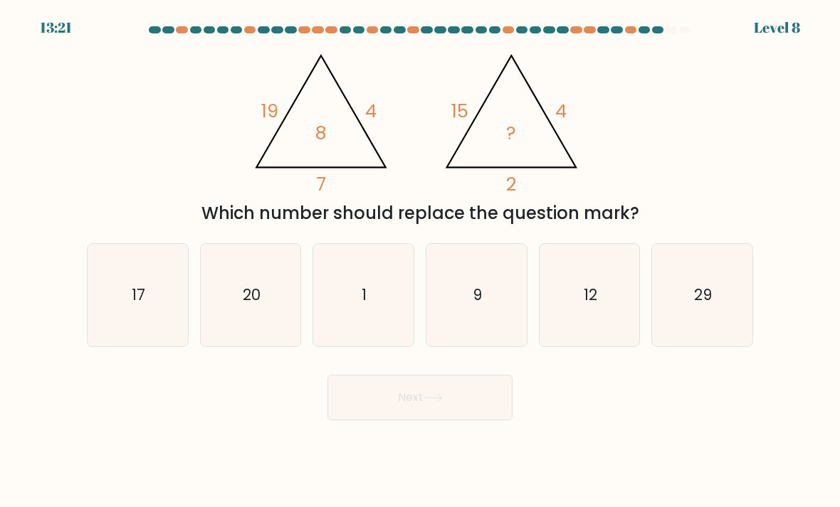
click at [345, 329] on icon "1" at bounding box center [363, 295] width 100 height 100
click at [420, 261] on input "c. 1" at bounding box center [420, 257] width 1 height 7
radio input "true"
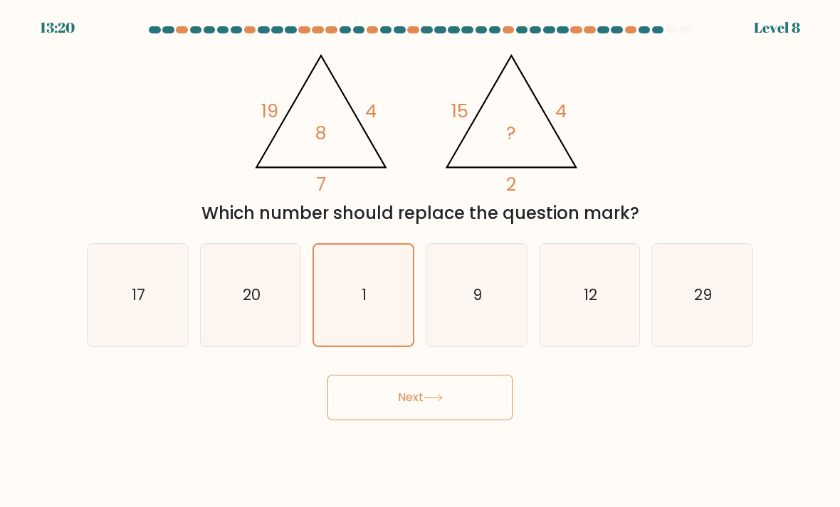
click at [452, 420] on button "Next" at bounding box center [419, 398] width 185 height 46
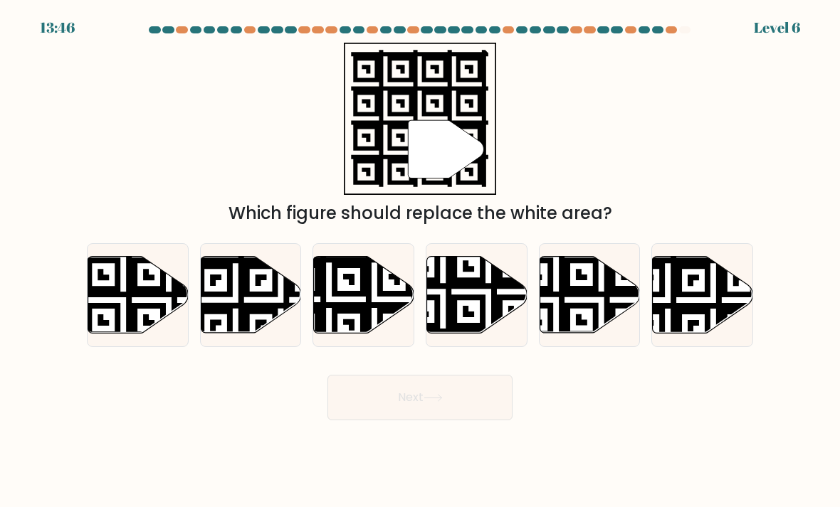
click at [583, 314] on icon at bounding box center [702, 295] width 100 height 77
click at [420, 261] on input "f." at bounding box center [420, 257] width 1 height 7
radio input "true"
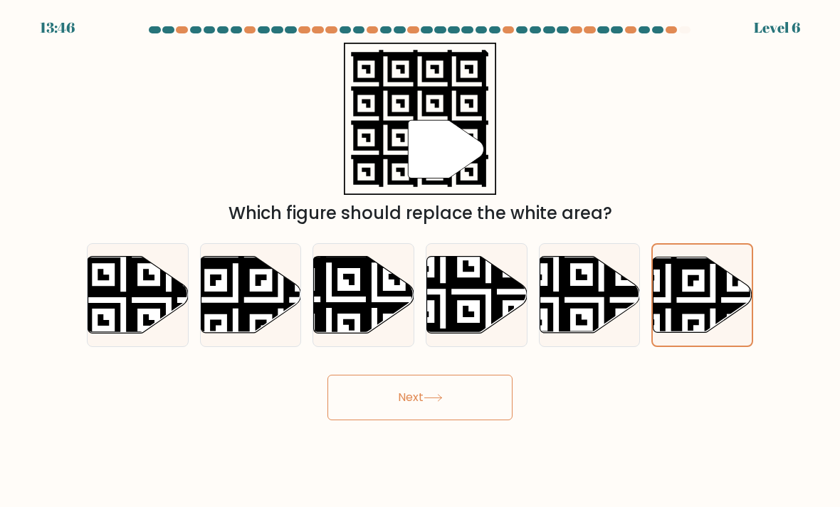
click at [472, 400] on button "Next" at bounding box center [419, 398] width 185 height 46
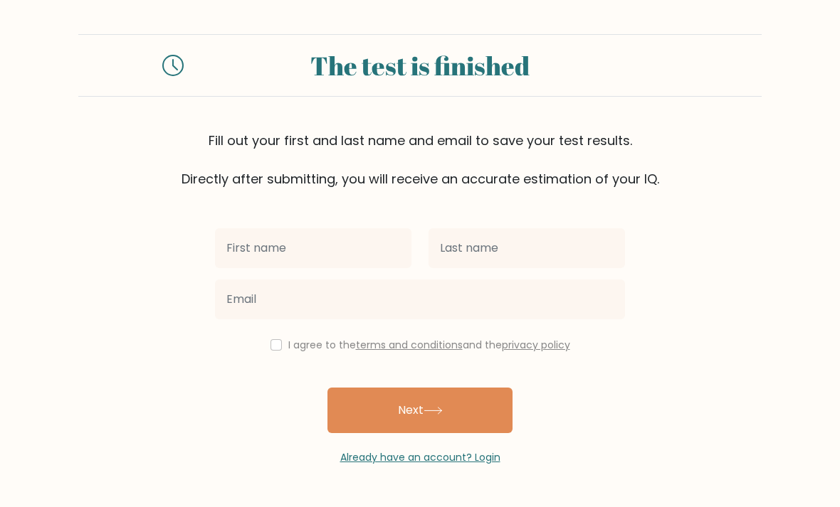
click at [319, 248] on input "text" at bounding box center [313, 248] width 196 height 40
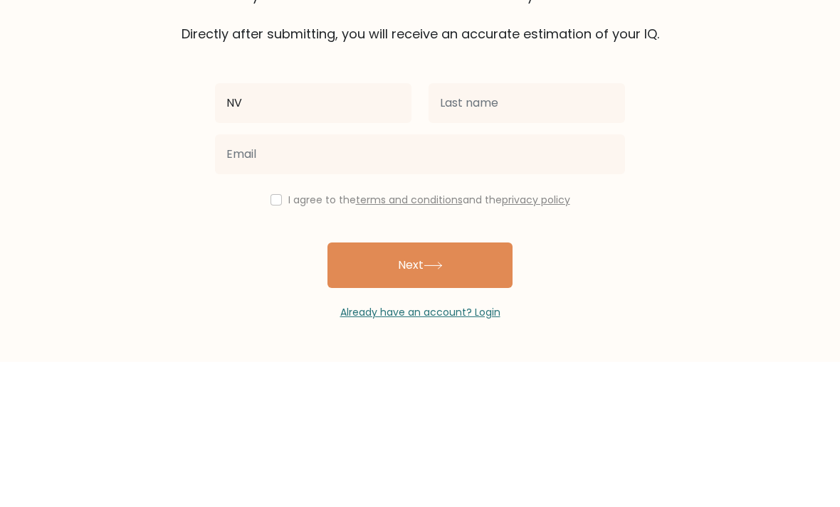
type input "NV"
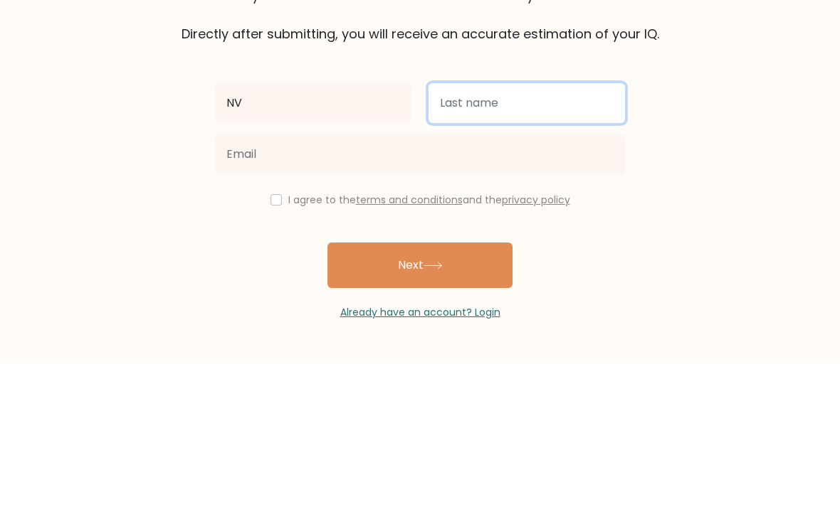
click at [502, 228] on input "text" at bounding box center [526, 248] width 196 height 40
type input "[PERSON_NAME]"
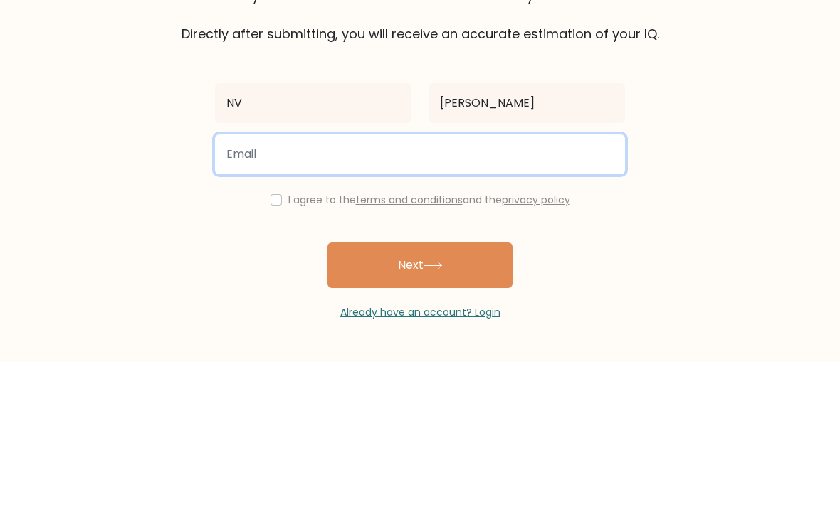
click at [391, 280] on input "email" at bounding box center [420, 300] width 410 height 40
type input "n"
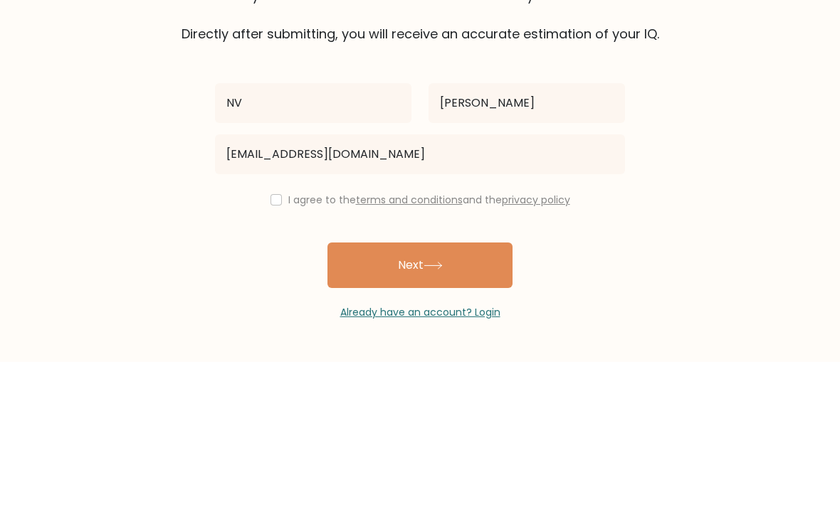
scroll to position [46, 0]
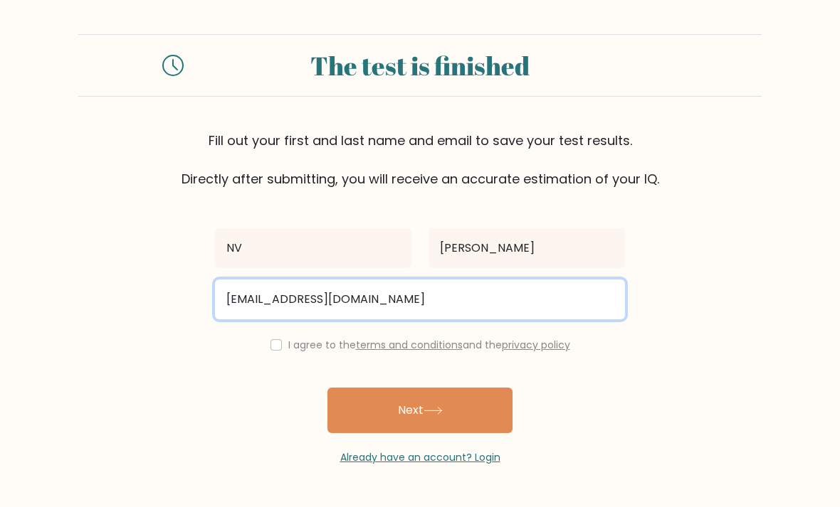
type input "vignanraj333@gmail.com"
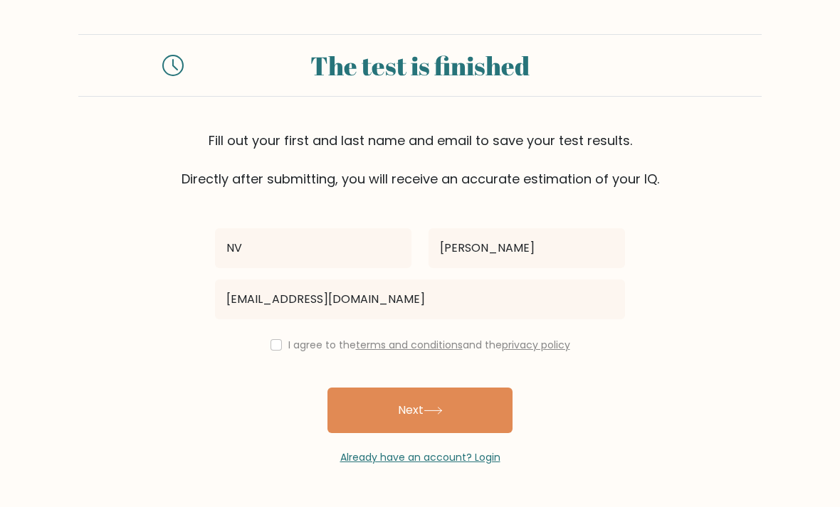
click at [275, 339] on input "checkbox" at bounding box center [275, 344] width 11 height 11
checkbox input "true"
click at [461, 388] on button "Next" at bounding box center [419, 411] width 185 height 46
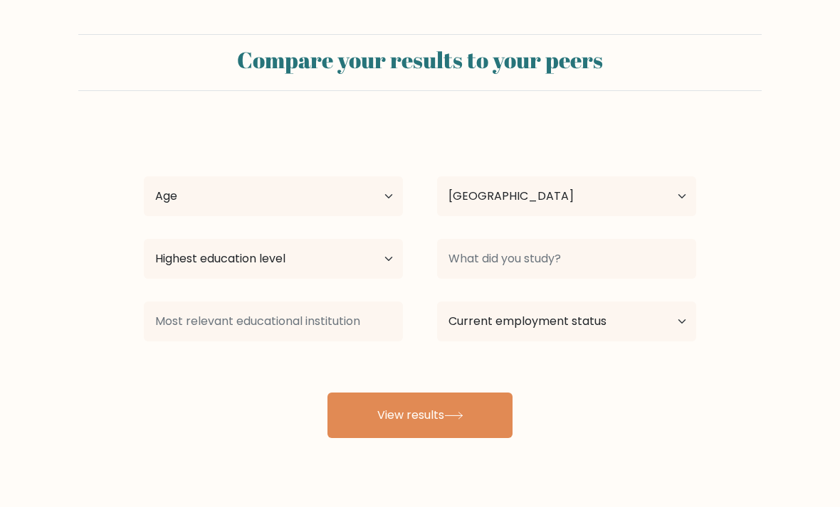
select select "IN"
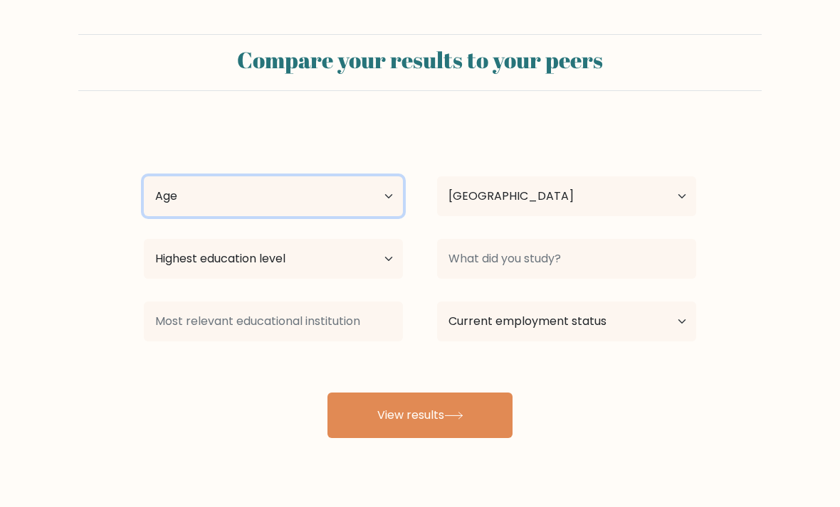
click at [369, 196] on select "Age Under [DEMOGRAPHIC_DATA] [DEMOGRAPHIC_DATA] [DEMOGRAPHIC_DATA] [DEMOGRAPHIC…" at bounding box center [273, 196] width 259 height 40
select select "25_34"
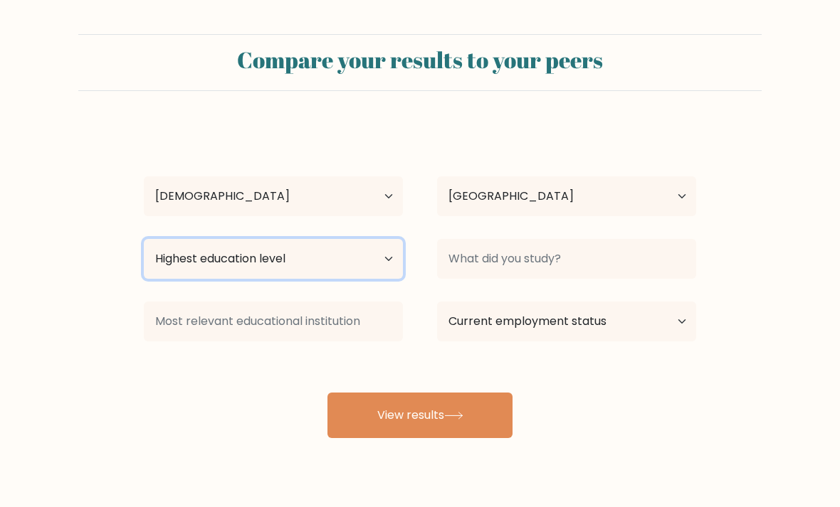
click at [357, 258] on select "Highest education level No schooling Primary Lower Secondary Upper Secondary Oc…" at bounding box center [273, 259] width 259 height 40
select select "masters_degree"
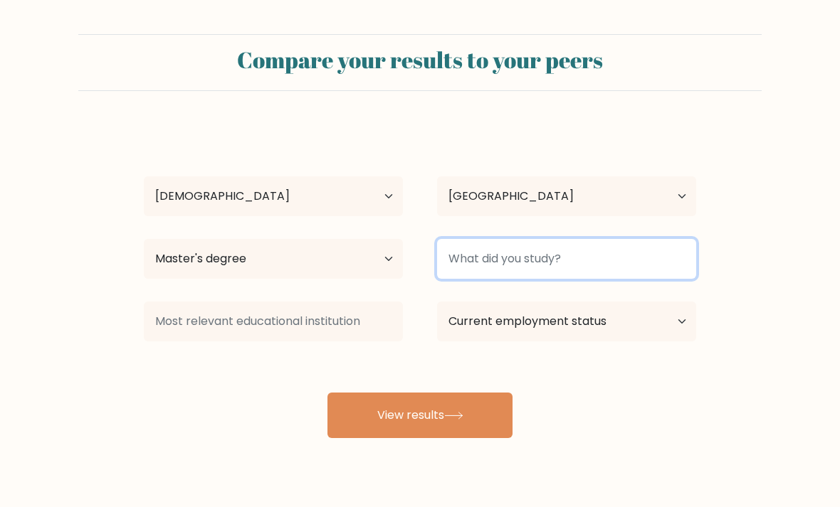
click at [615, 248] on input at bounding box center [566, 259] width 259 height 40
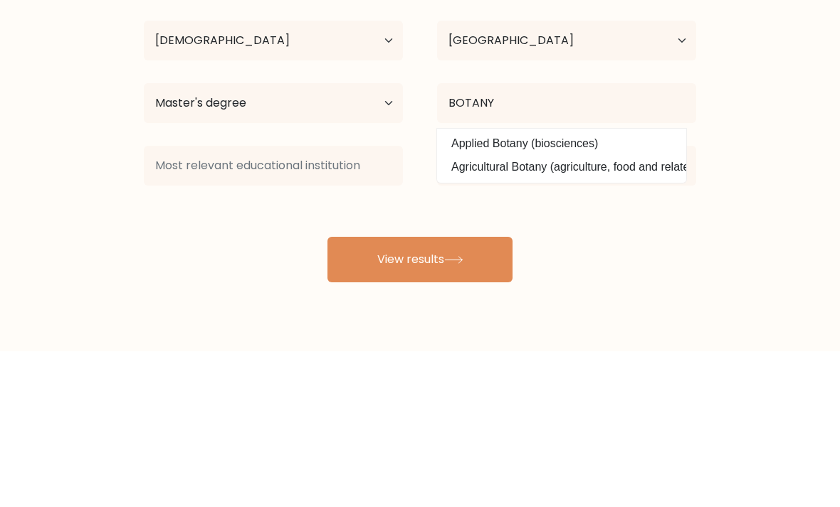
scroll to position [46, 0]
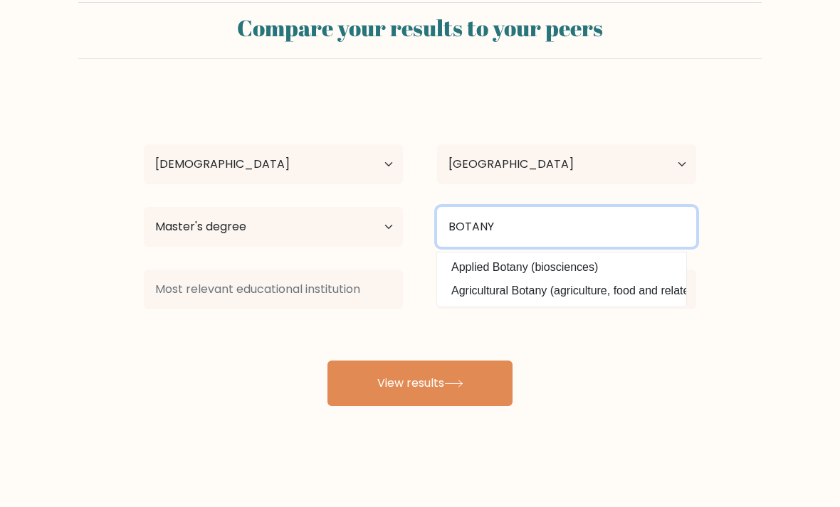
type input "BOTANY"
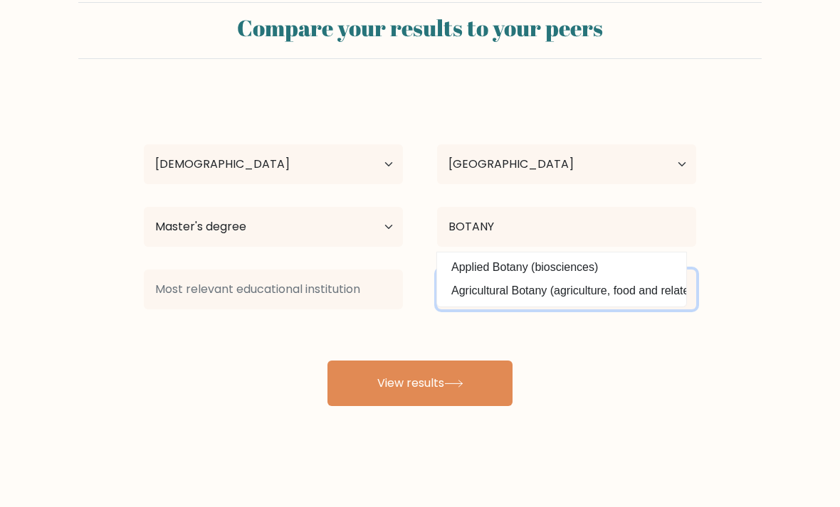
click at [613, 275] on select "Current employment status Employed Student Retired Other / prefer not to answer" at bounding box center [566, 290] width 259 height 40
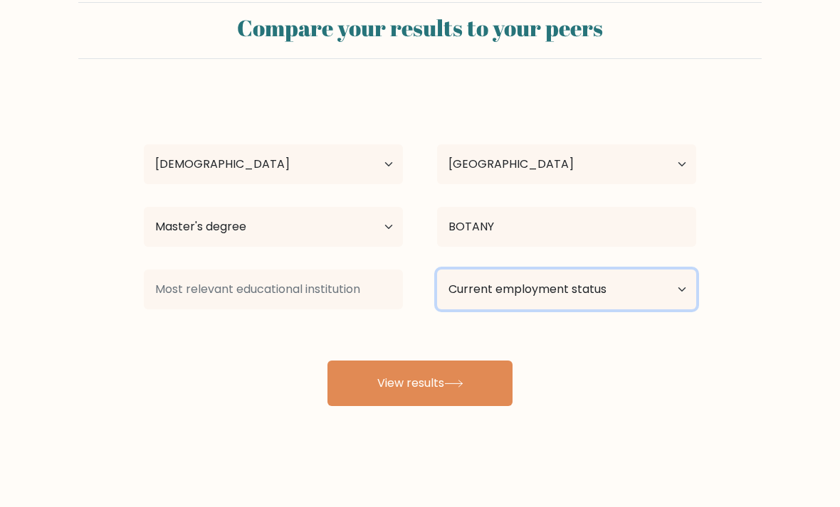
select select "student"
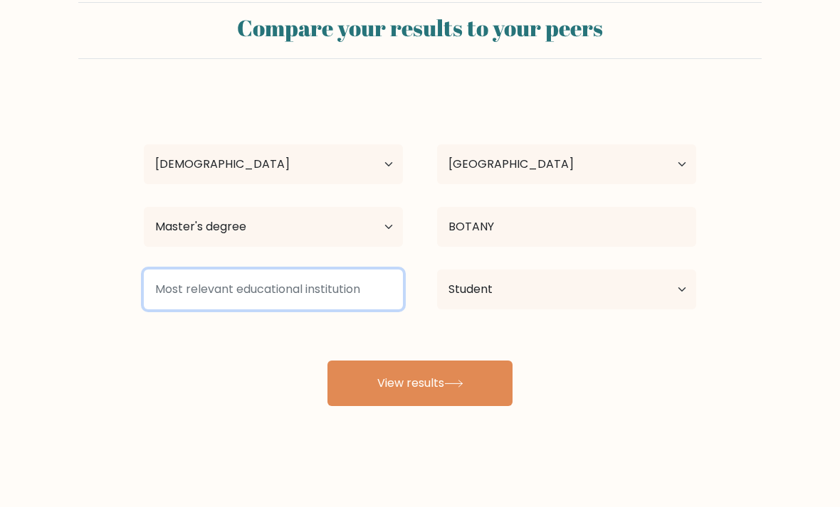
click at [364, 270] on input at bounding box center [273, 290] width 259 height 40
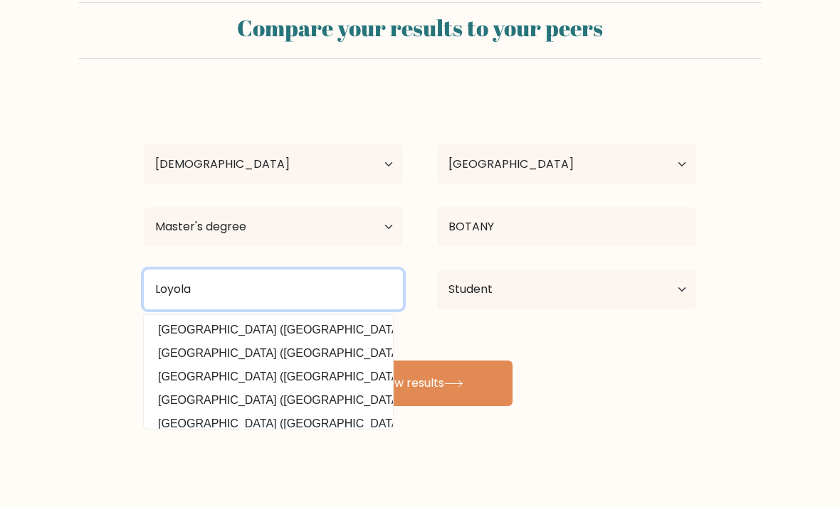
type input "Loyola"
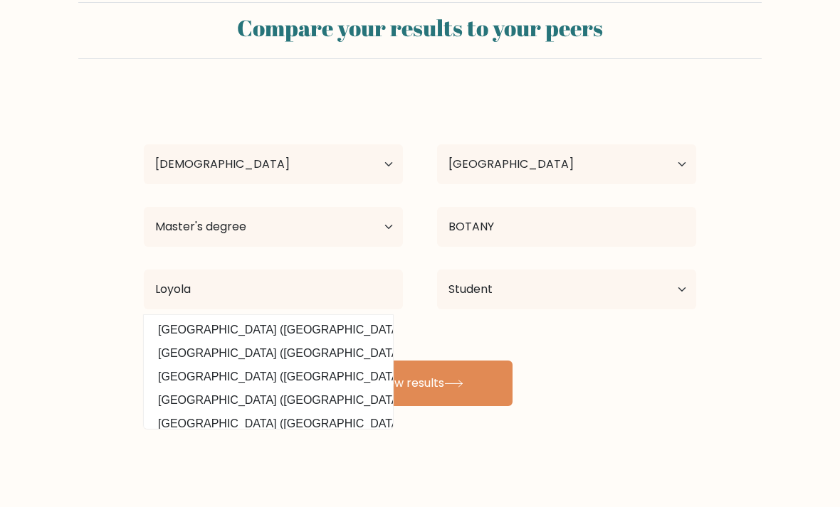
click at [451, 380] on icon at bounding box center [453, 384] width 19 height 8
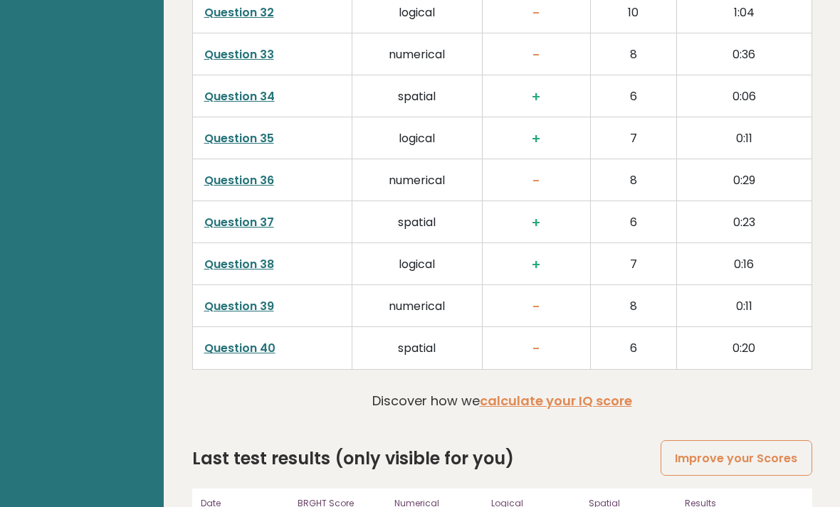
scroll to position [3532, 0]
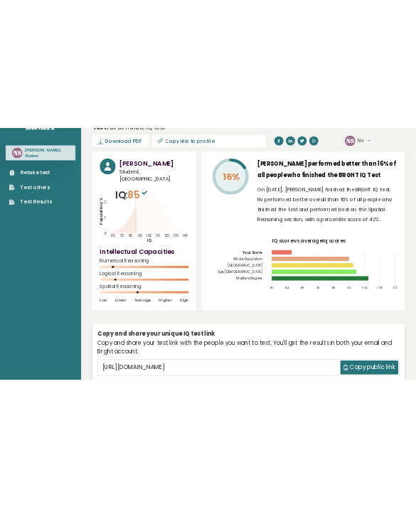
scroll to position [0, 0]
